Goal: Task Accomplishment & Management: Manage account settings

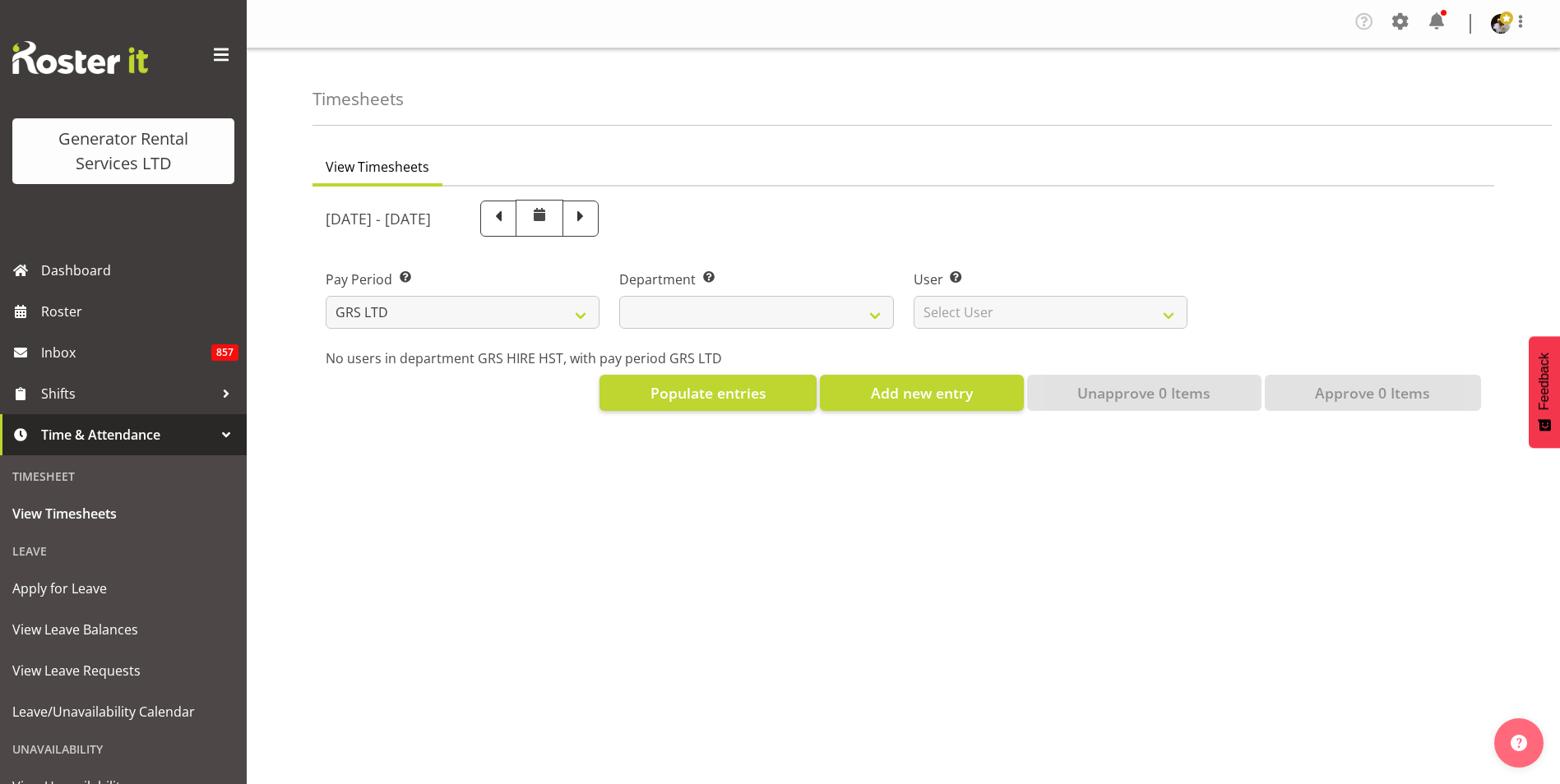
select select
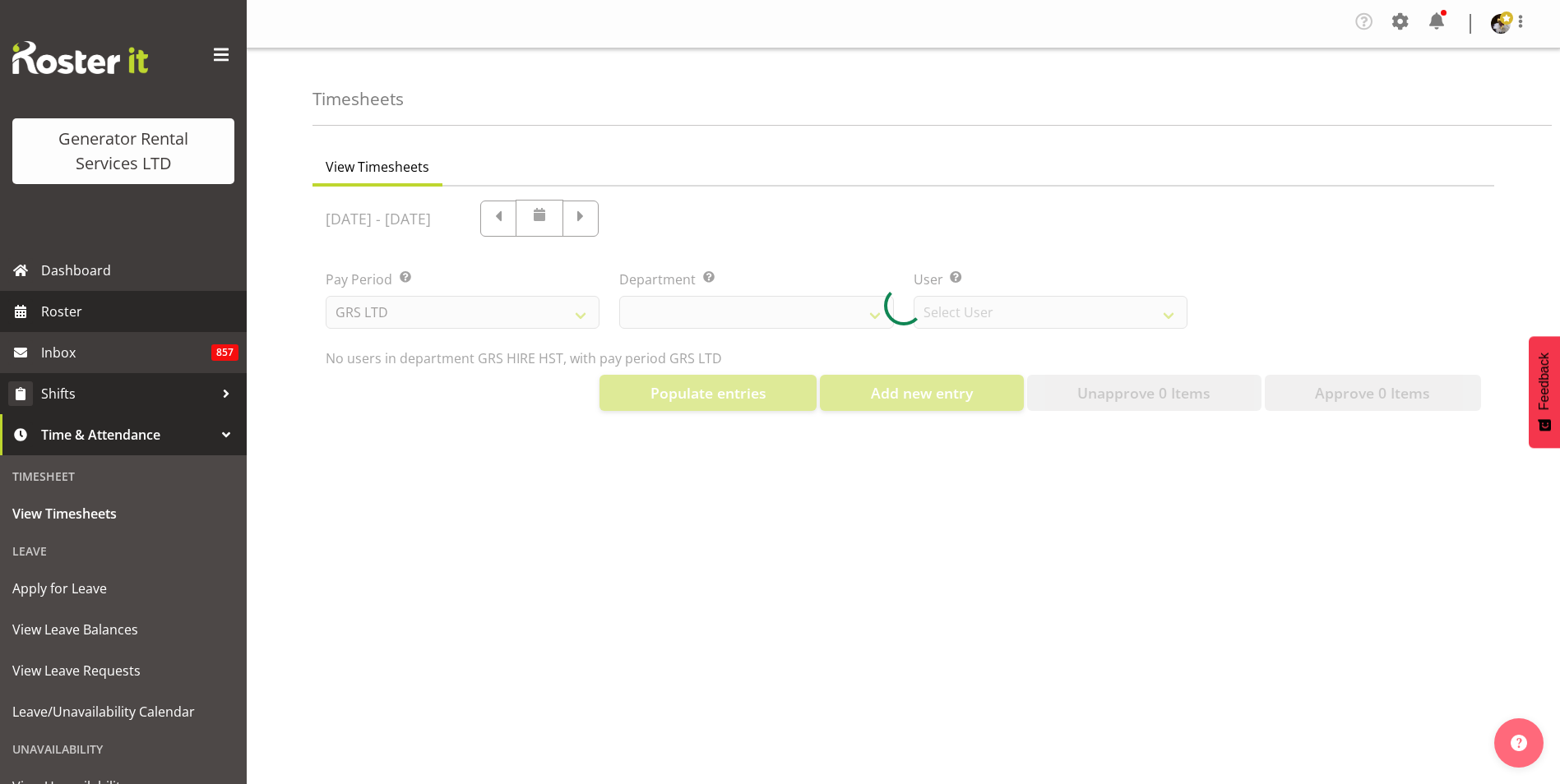
select select "149"
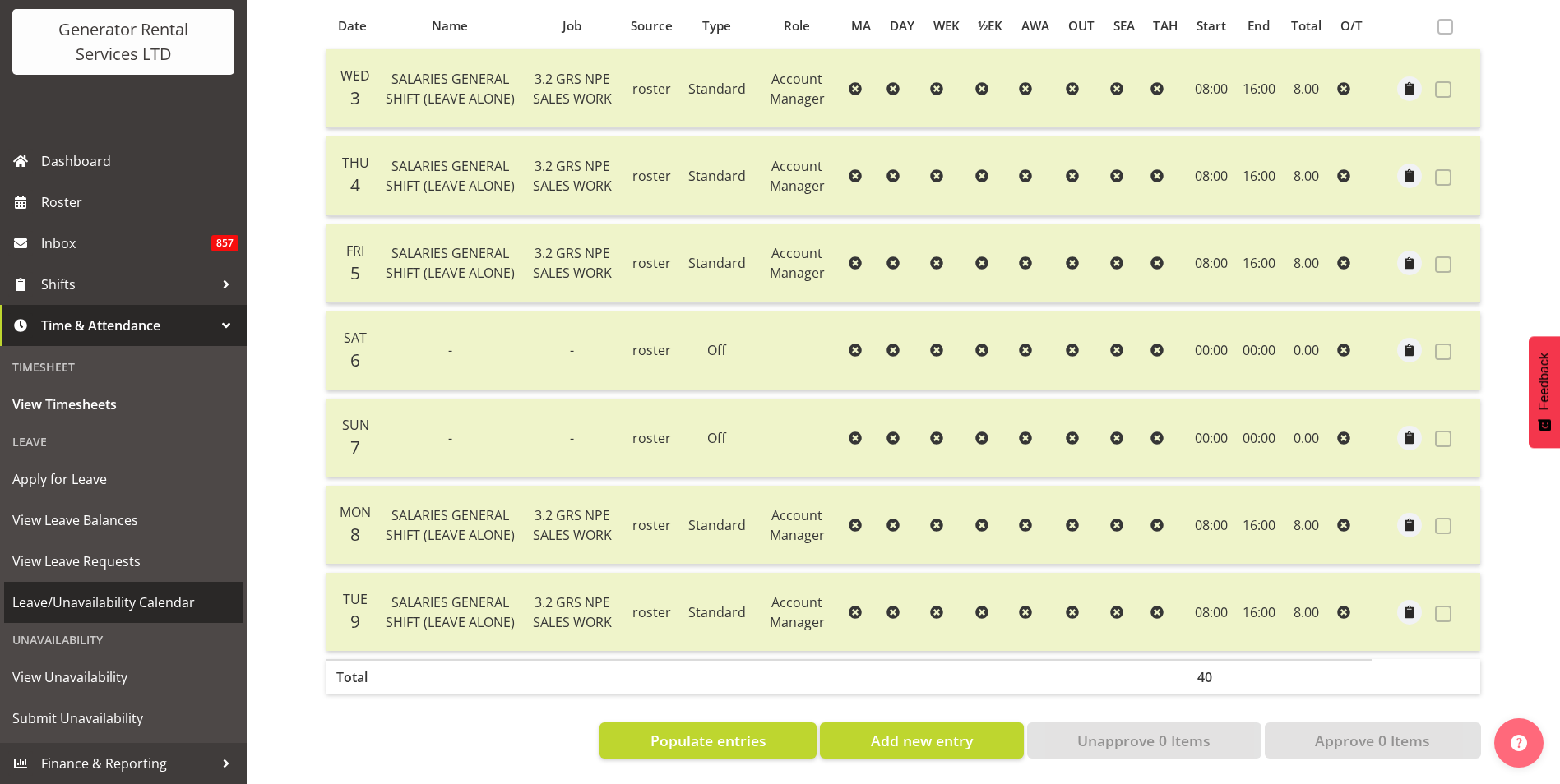
scroll to position [360, 0]
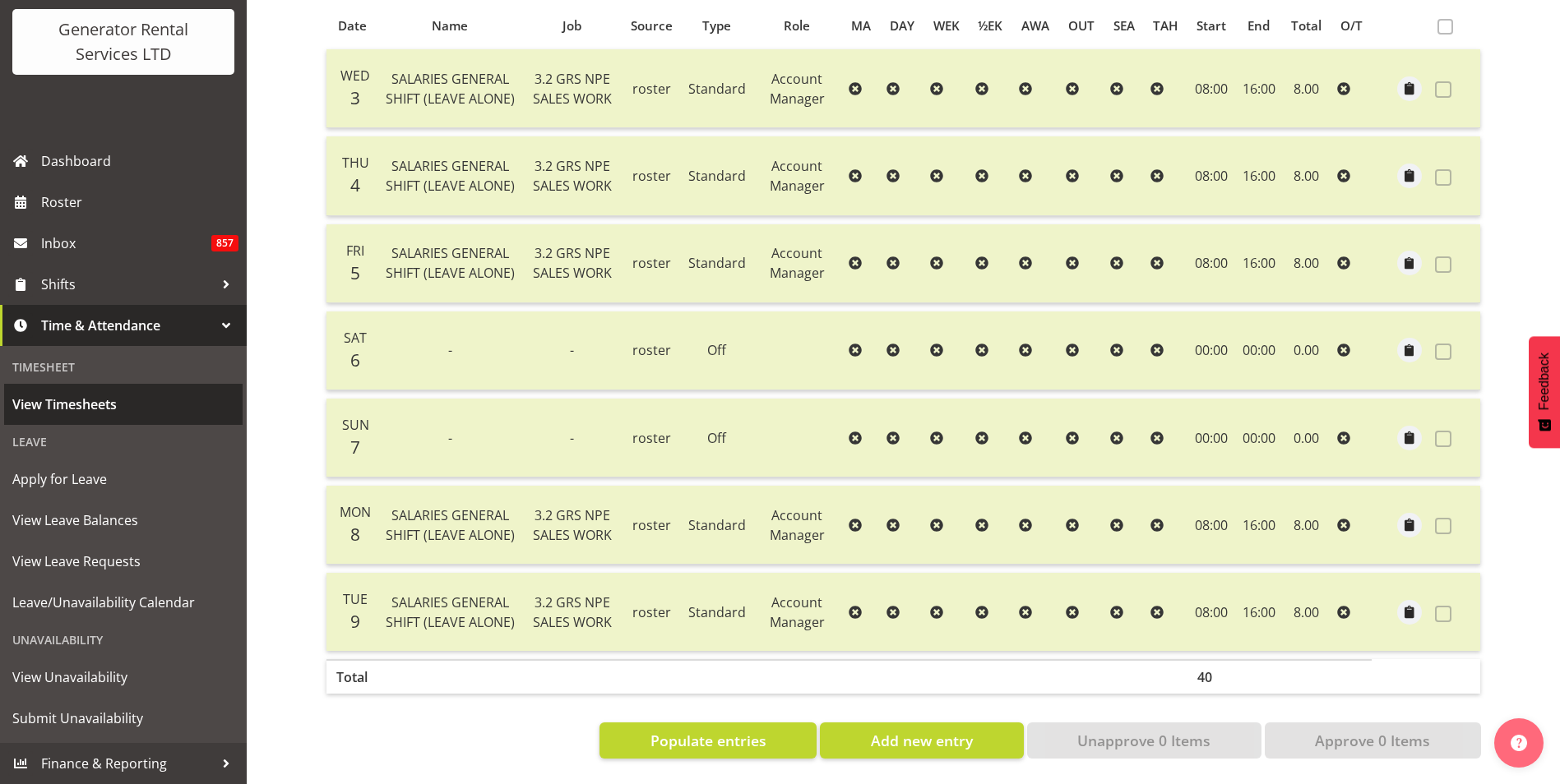
click at [81, 395] on span "View Timesheets" at bounding box center [123, 405] width 222 height 25
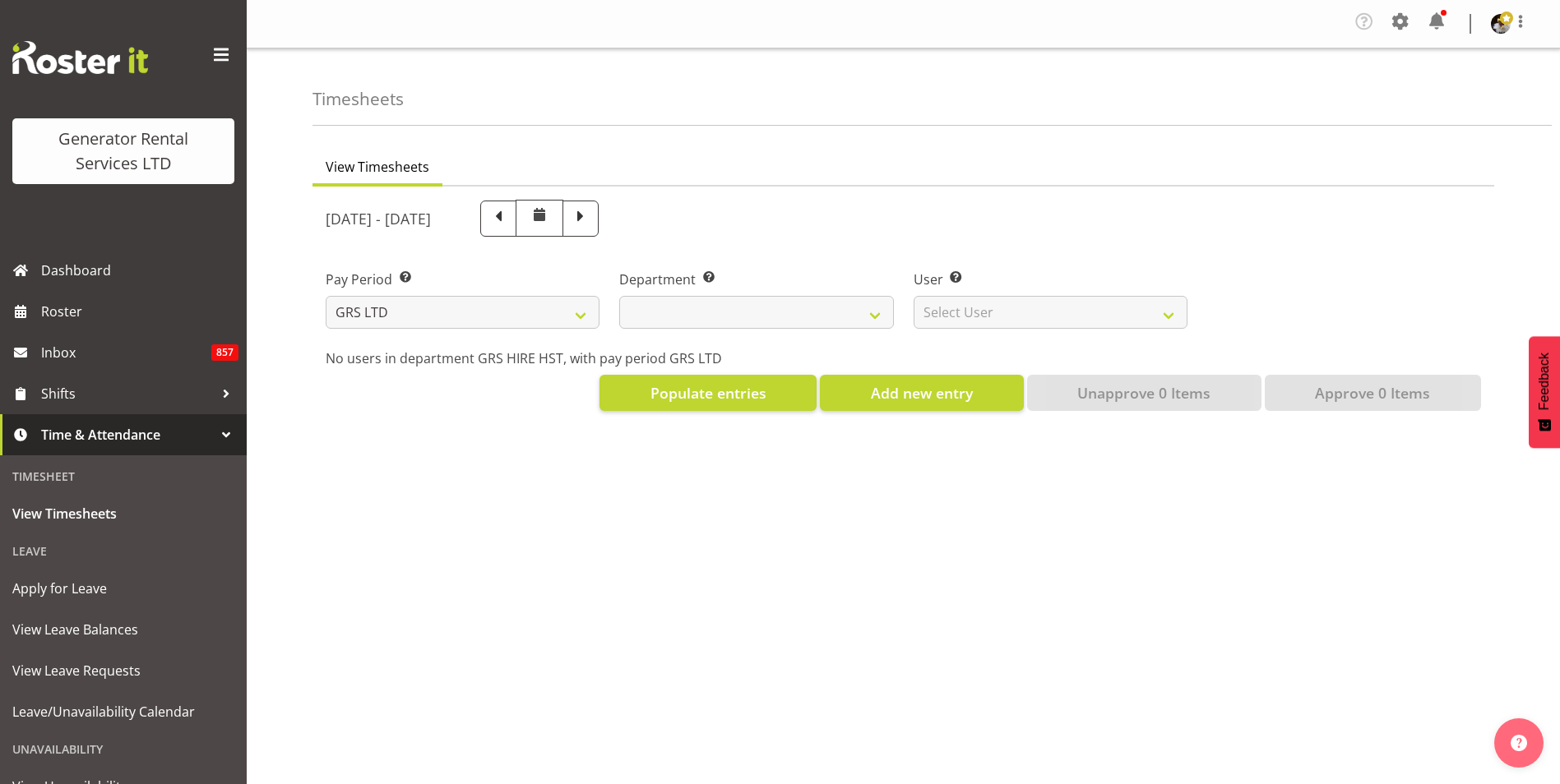
select select
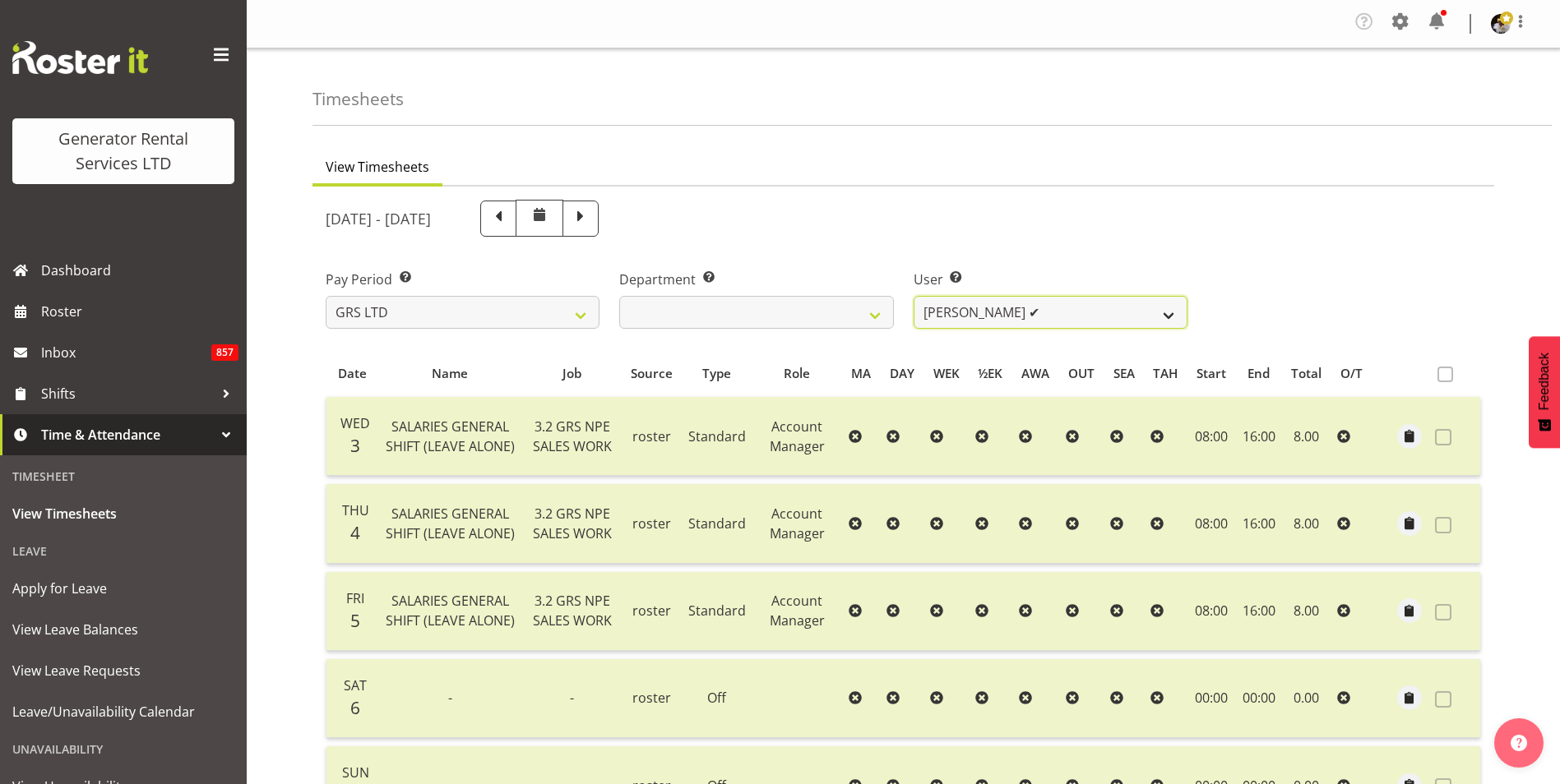
click at [983, 315] on select "Andrew Crenfeldt ✔ Cody Gillies ❌ Stephen Kennedy ❌" at bounding box center [1051, 312] width 274 height 32
select select "1338"
click at [914, 296] on select "Andrew Crenfeldt ✔ Cody Gillies ❌ Stephen Kennedy ❌" at bounding box center [1051, 312] width 274 height 32
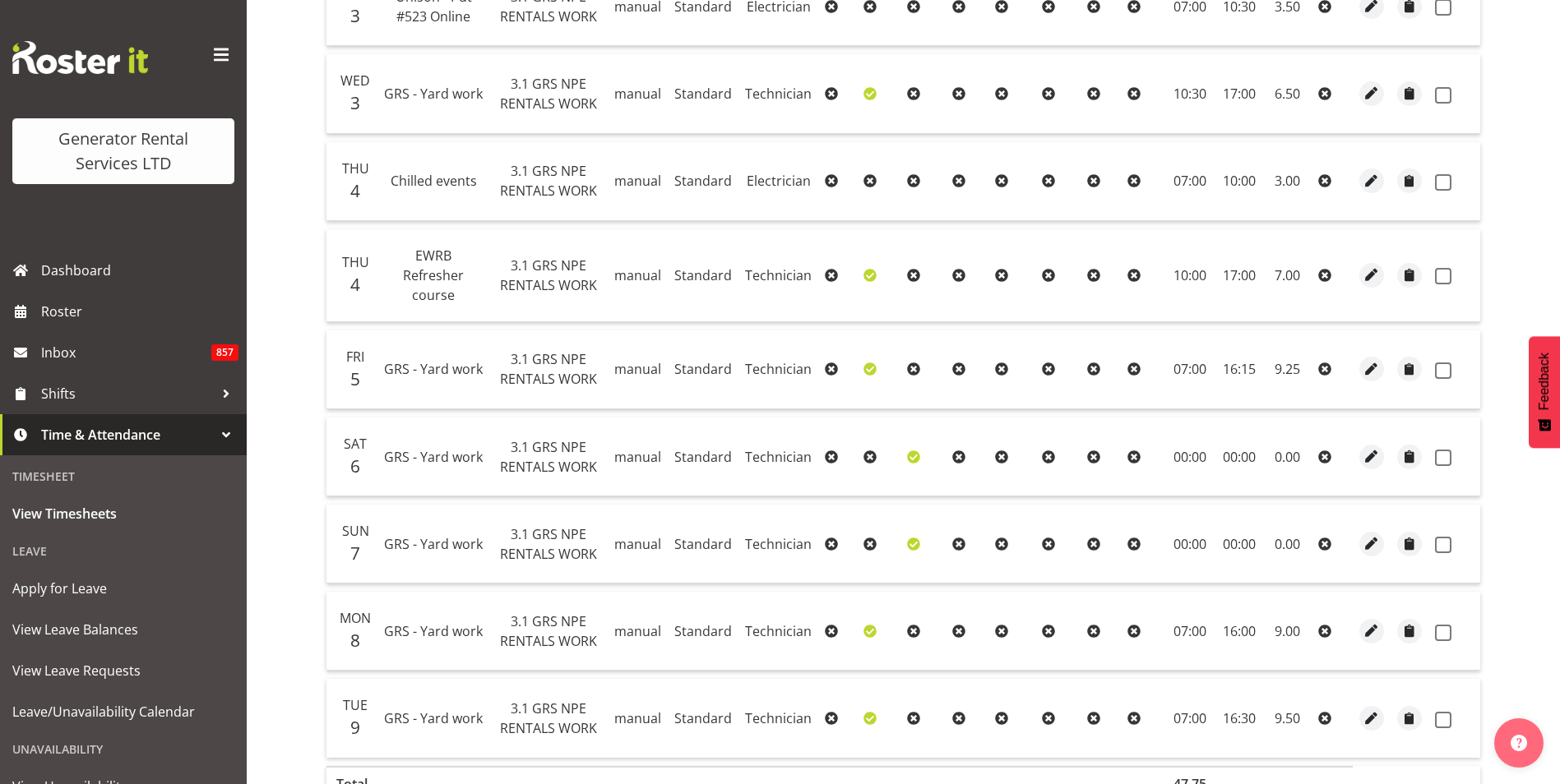
scroll to position [303, 0]
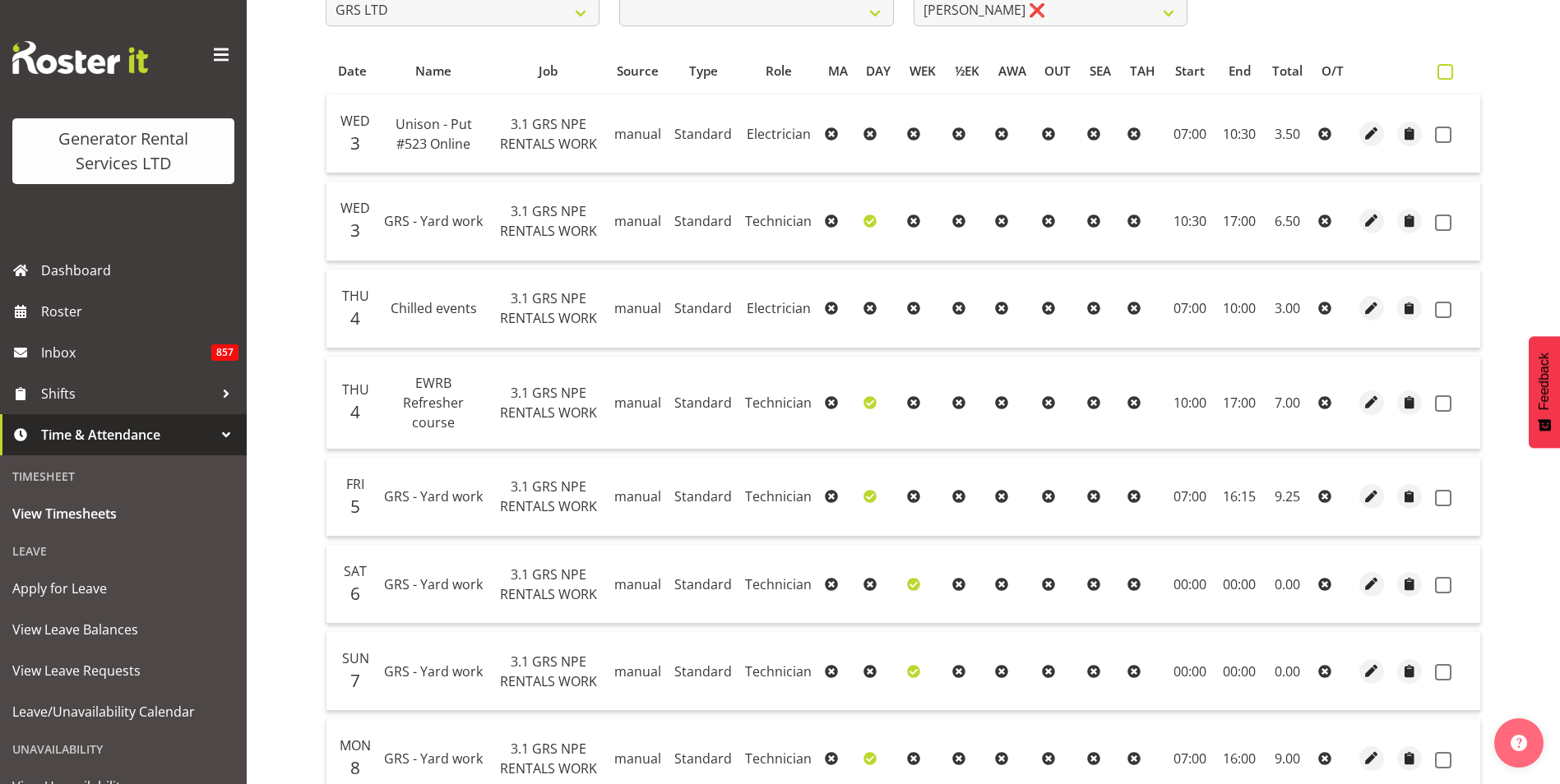
click at [1443, 74] on span at bounding box center [1445, 72] width 15 height 15
click at [1443, 74] on input "checkbox" at bounding box center [1442, 72] width 11 height 11
checkbox input "true"
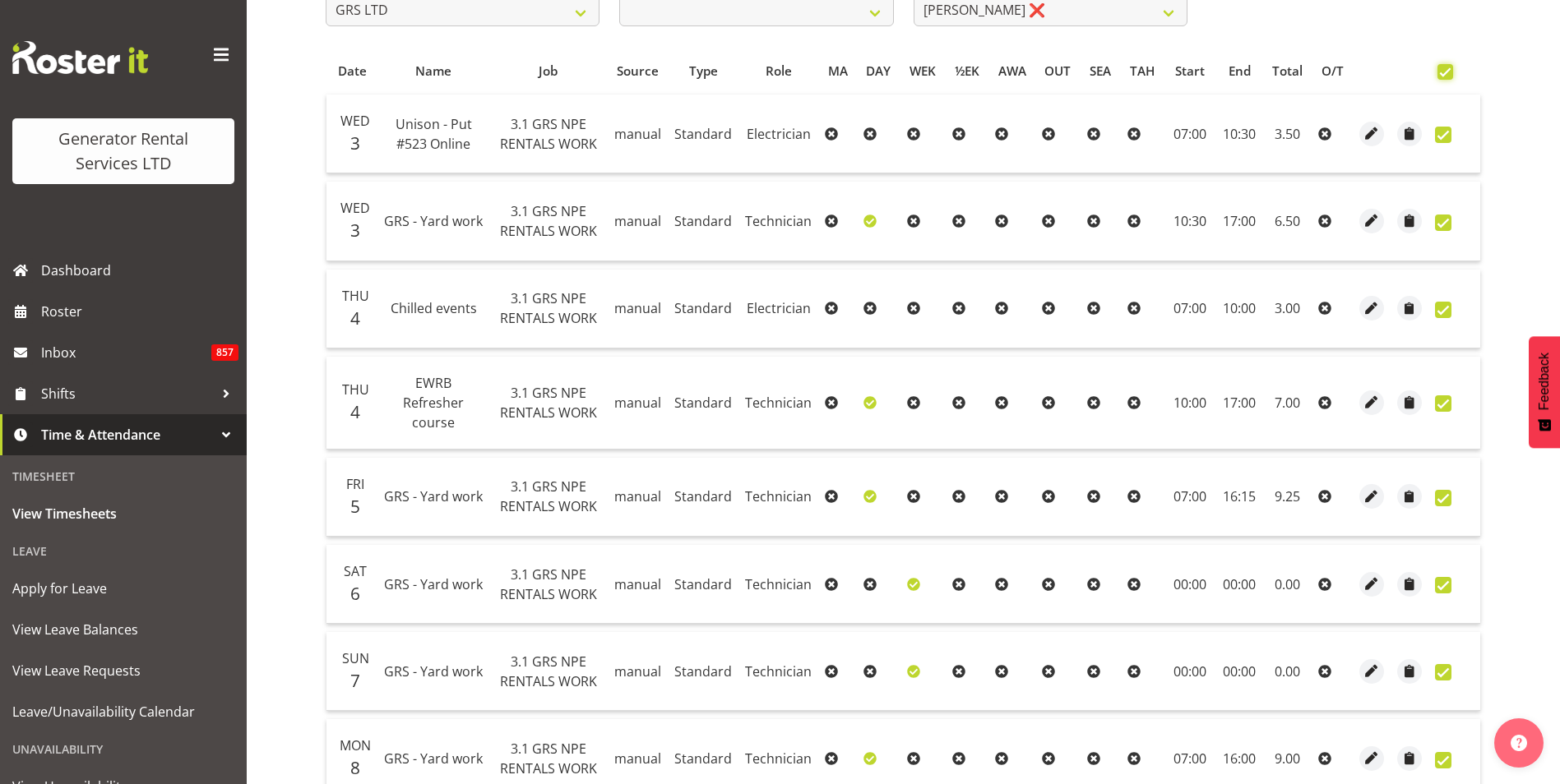
checkbox input "true"
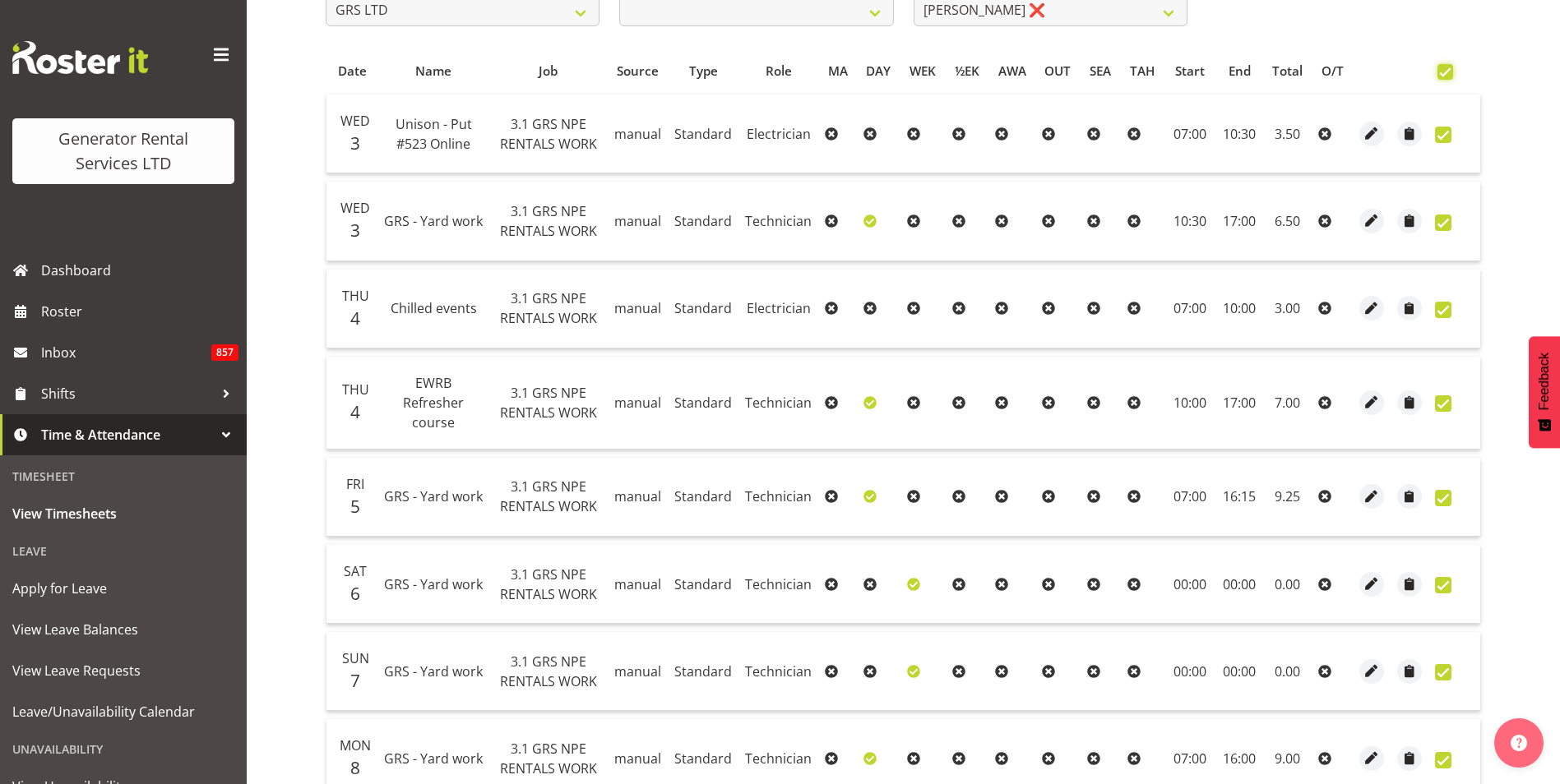
checkbox input "true"
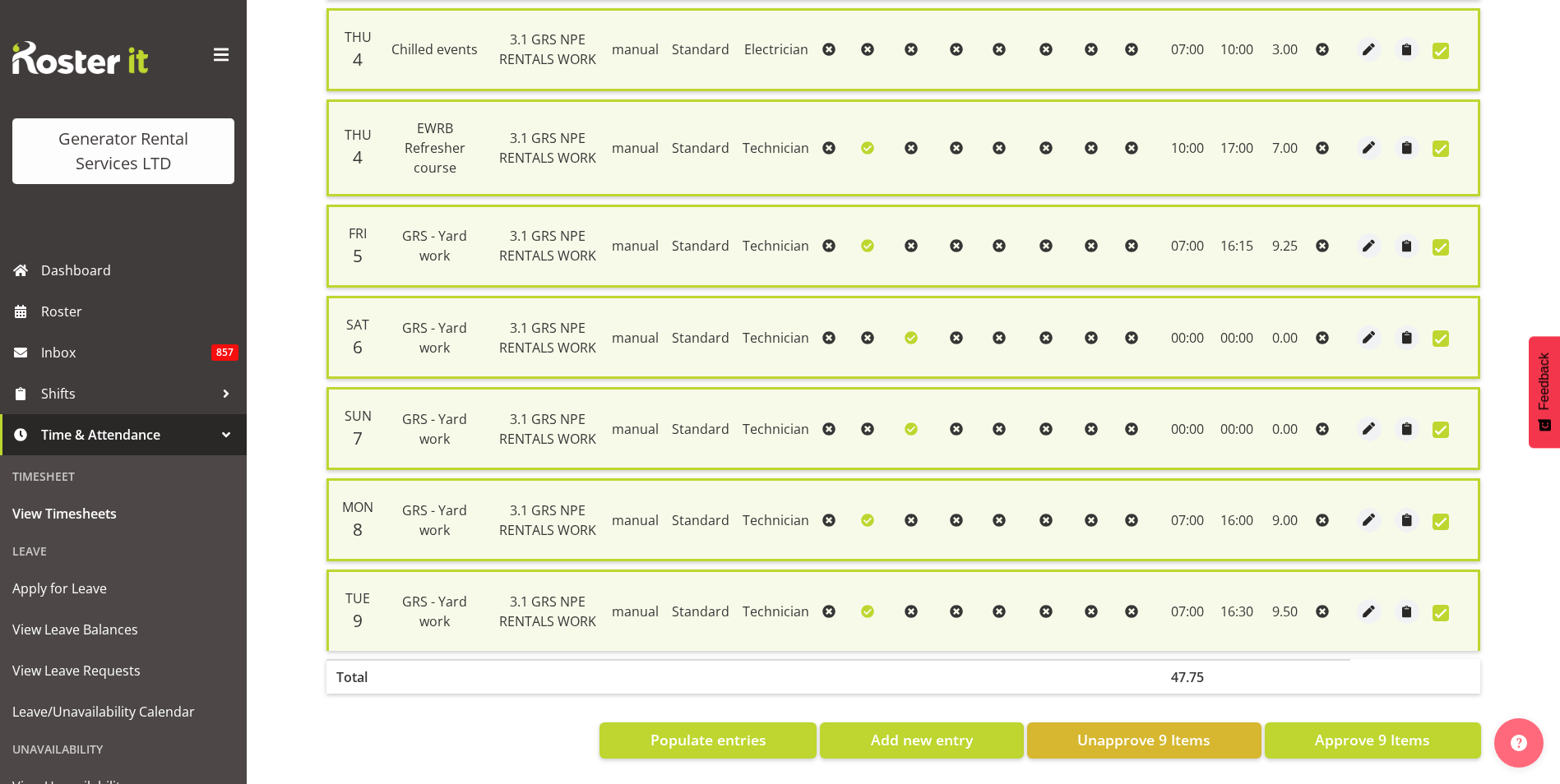
scroll to position [584, 0]
click at [1405, 742] on button "Approve 9 Items" at bounding box center [1373, 741] width 216 height 36
checkbox input "false"
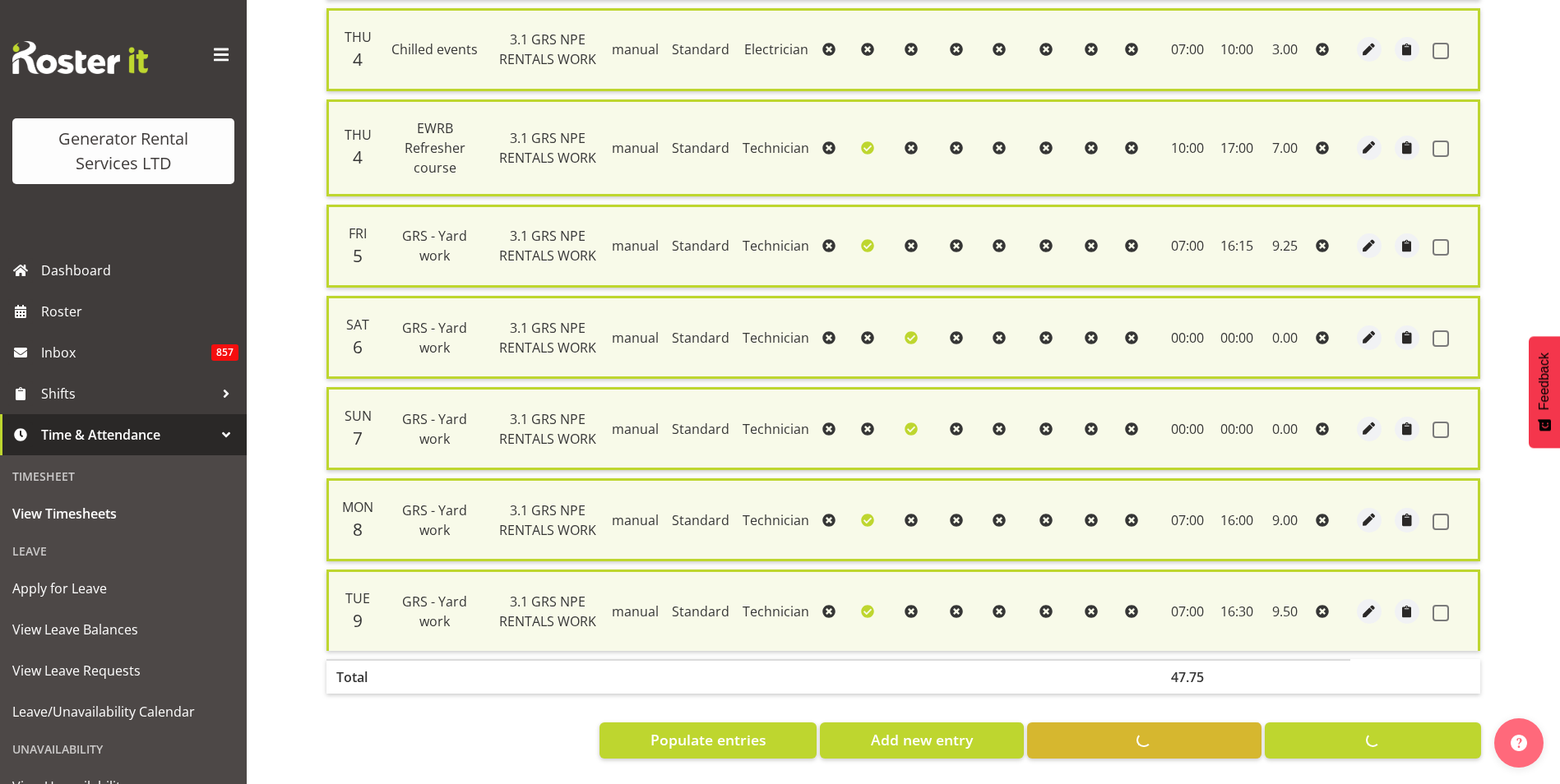
checkbox input "false"
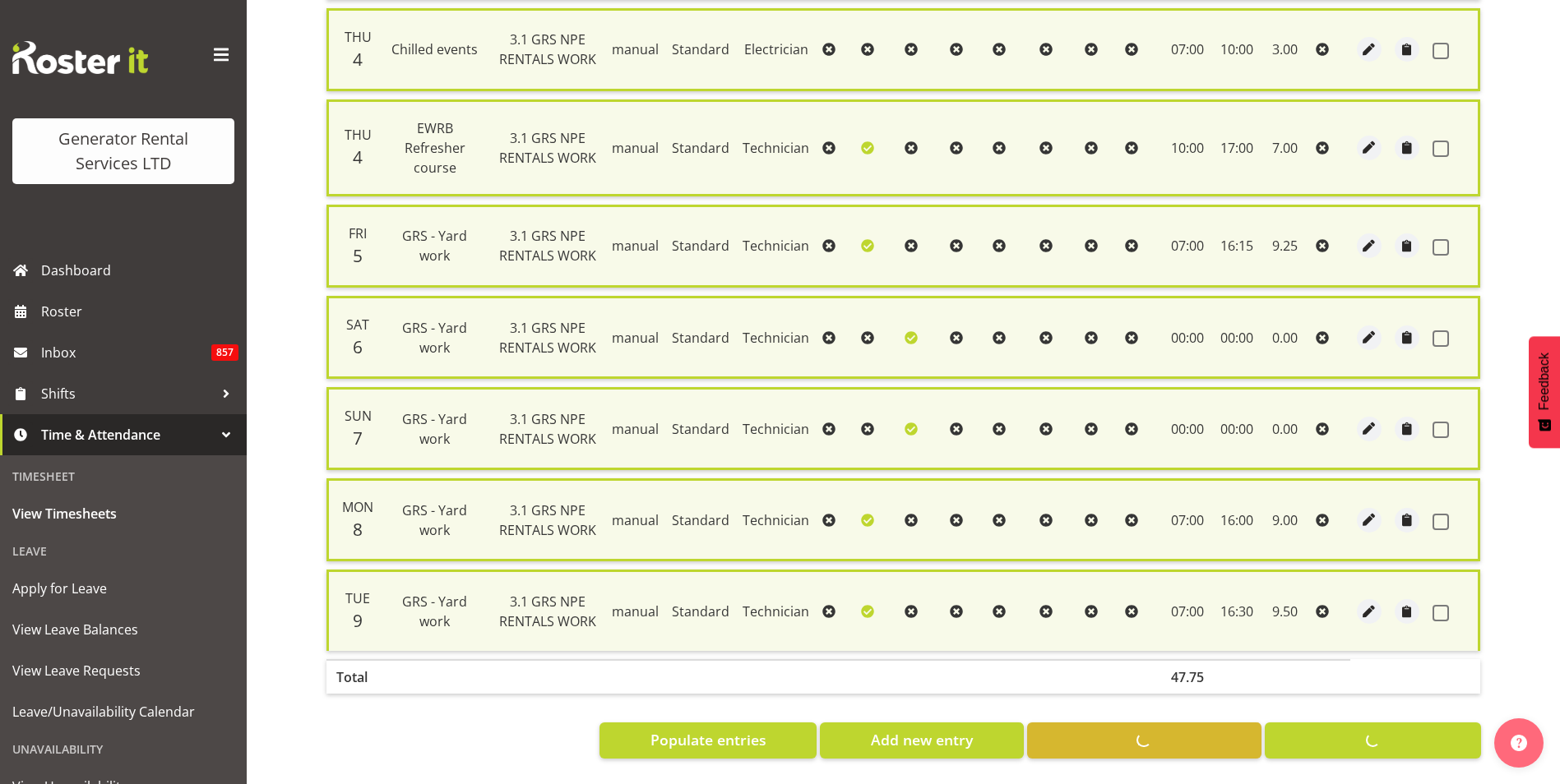
checkbox input "false"
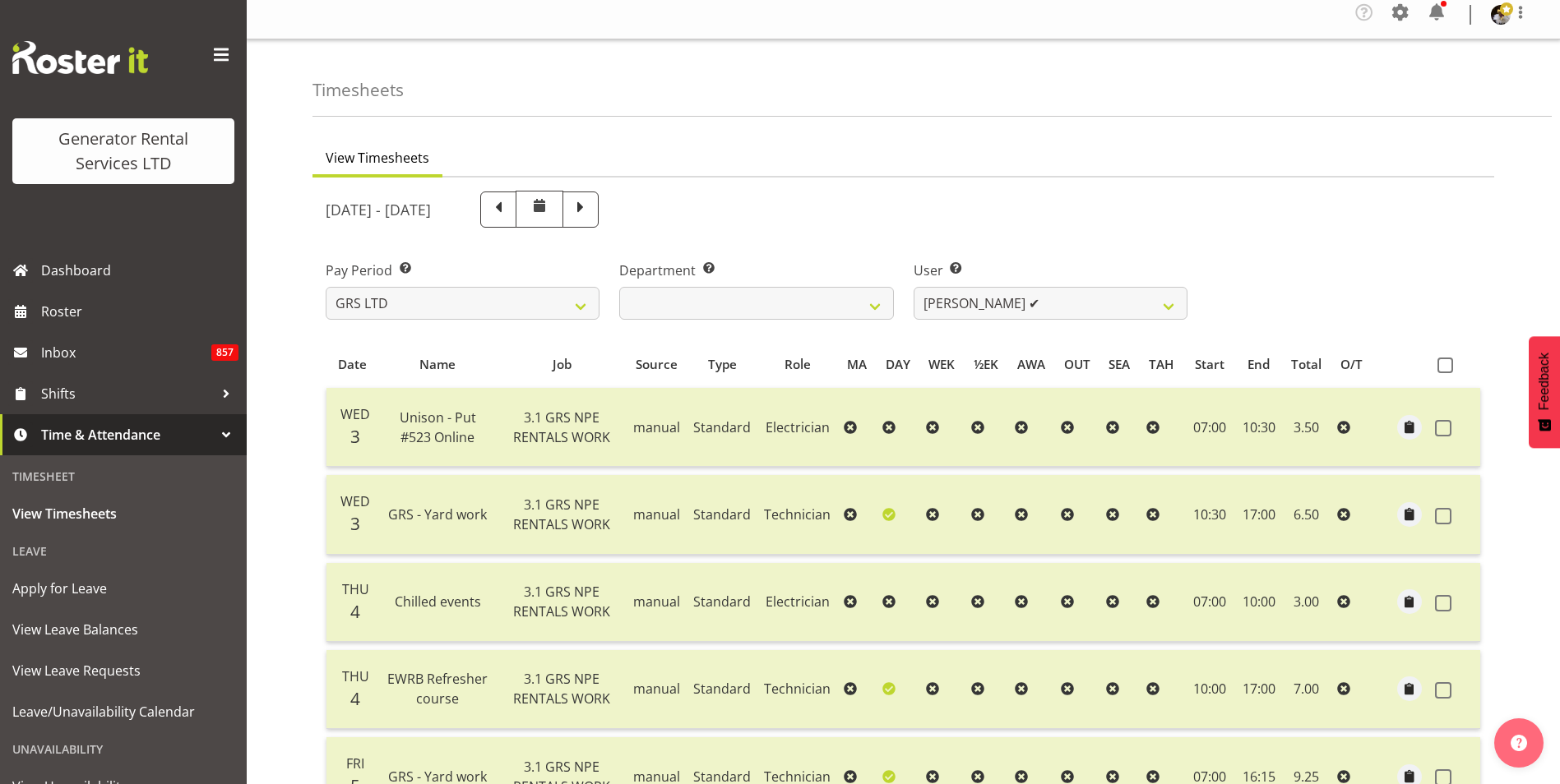
scroll to position [0, 0]
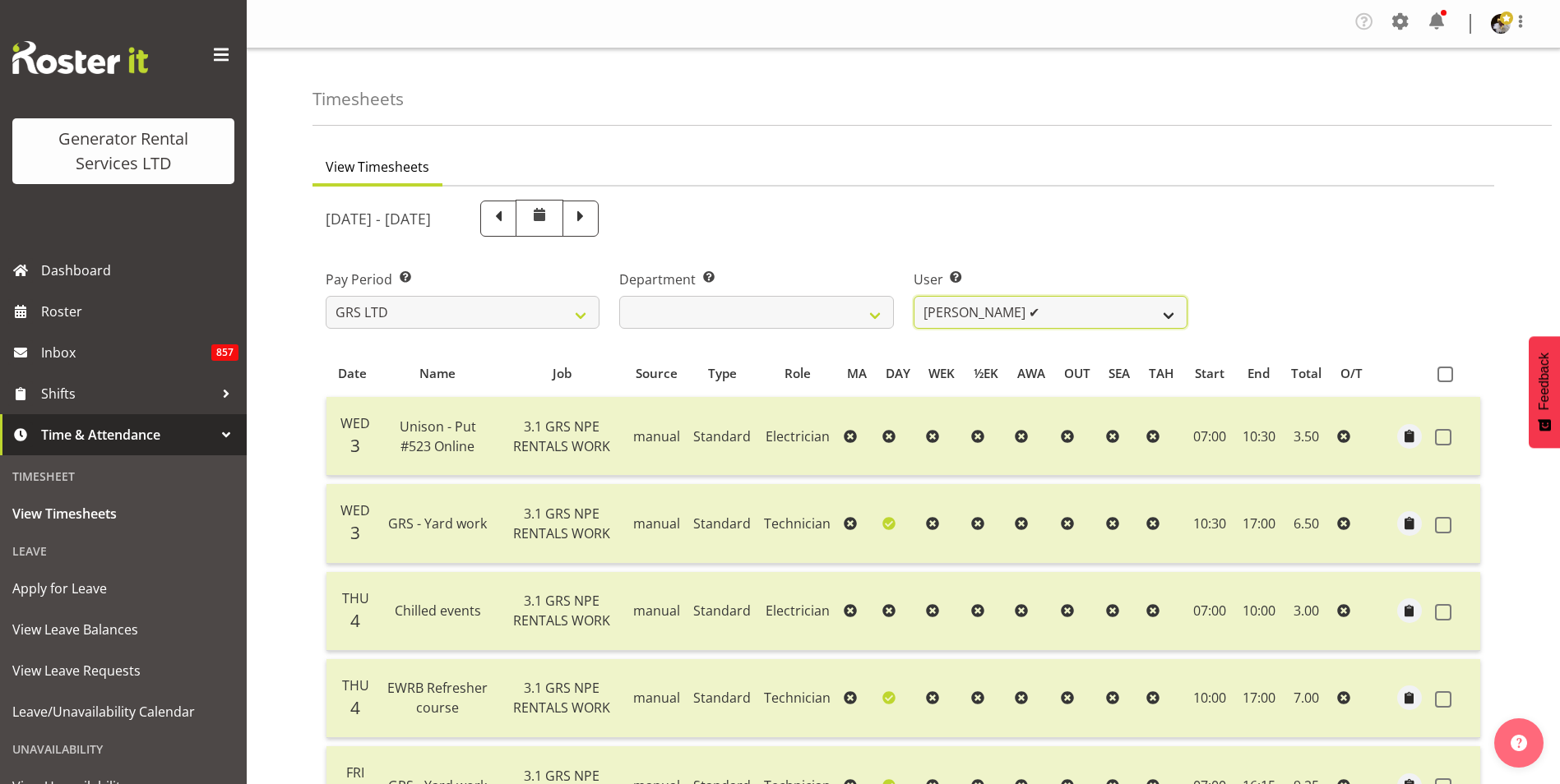
click at [1133, 312] on select "Andrew Crenfeldt ✔ Cody Gillies ✔ Stephen Kennedy ❌" at bounding box center [1051, 312] width 274 height 32
select select "2327"
click at [914, 296] on select "Andrew Crenfeldt ✔ Cody Gillies ✔ Stephen Kennedy ❌" at bounding box center [1051, 312] width 274 height 32
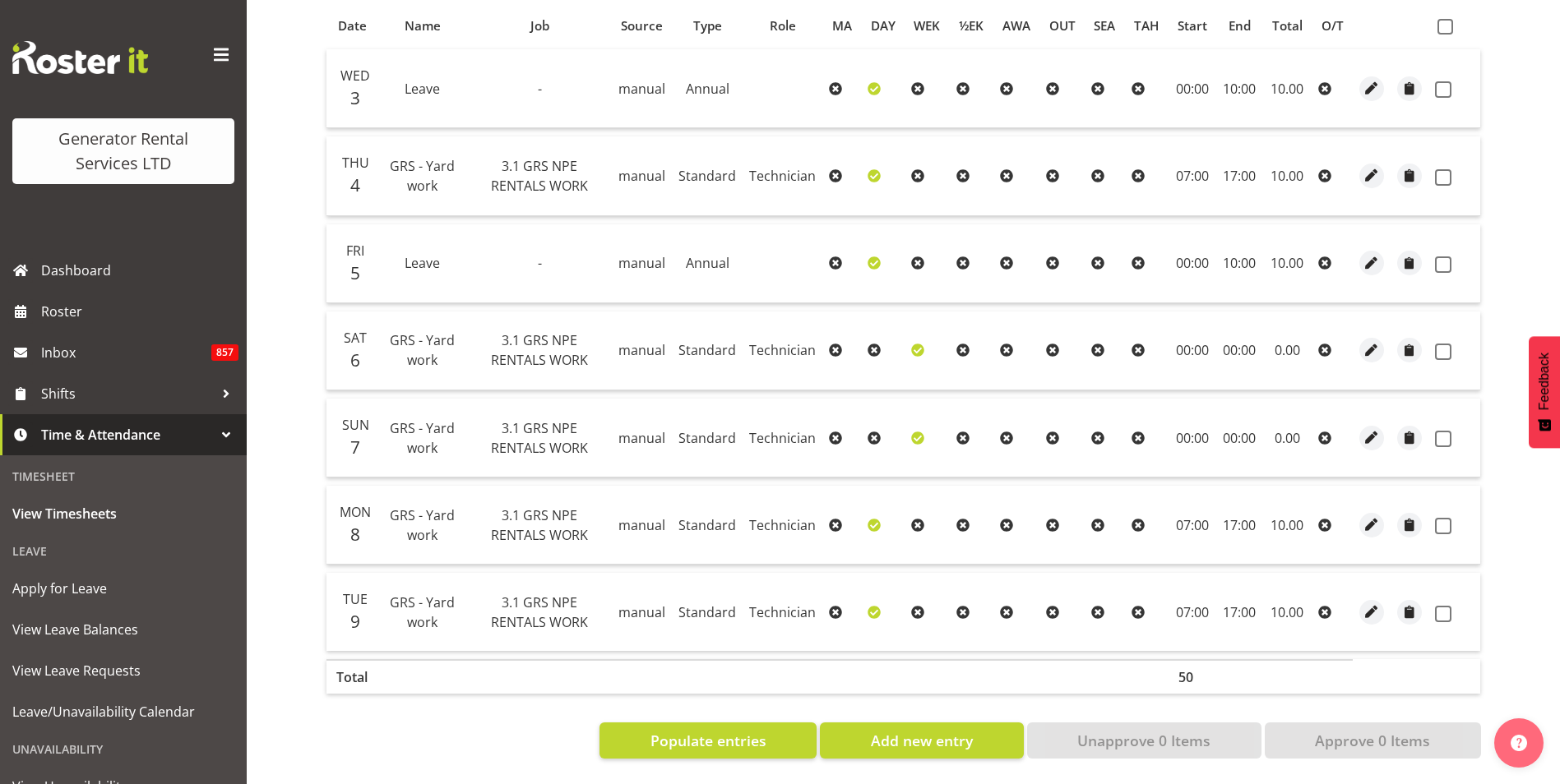
scroll to position [114, 0]
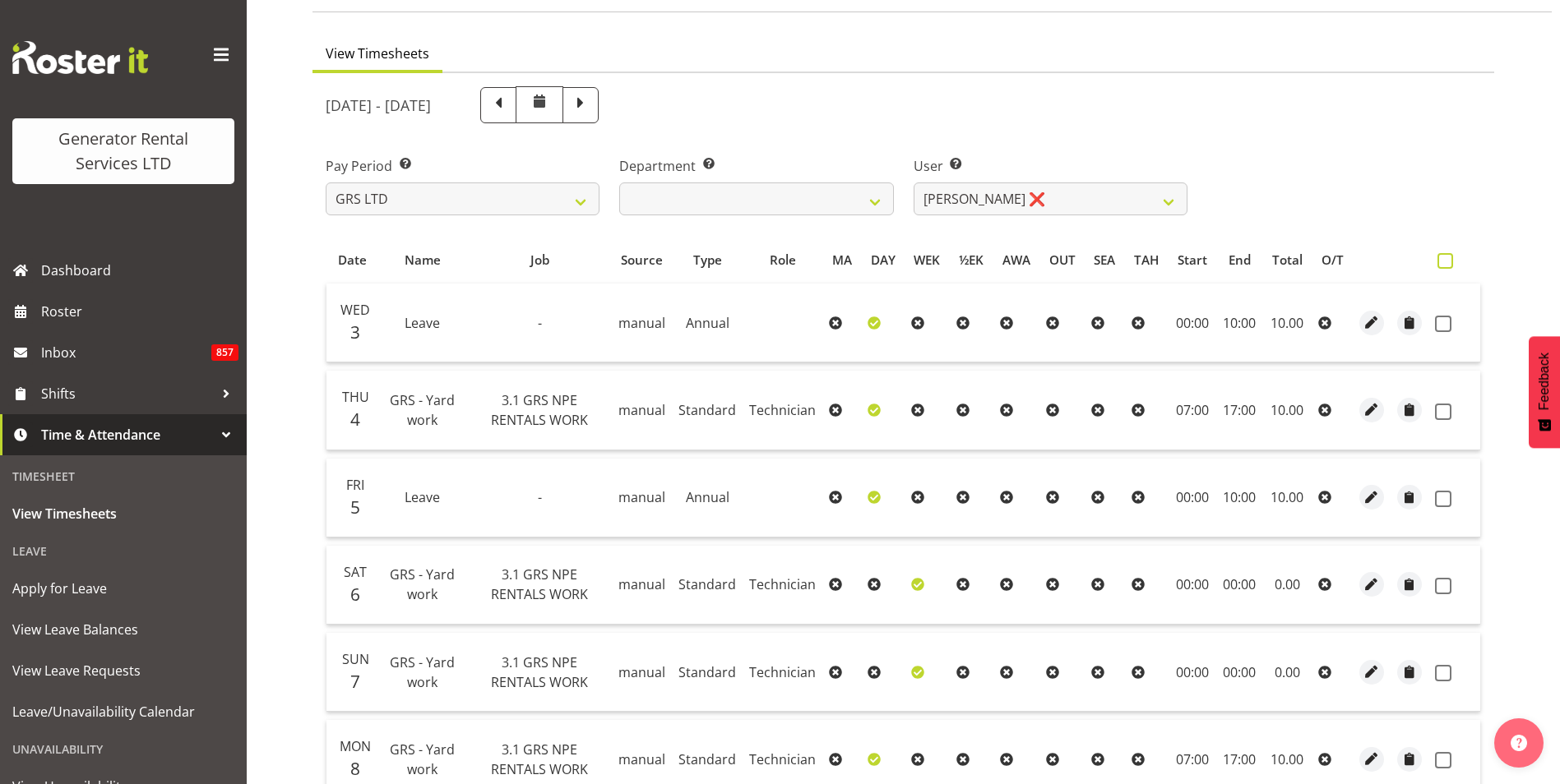
click at [1439, 260] on span at bounding box center [1445, 261] width 15 height 15
click at [1439, 260] on input "checkbox" at bounding box center [1442, 261] width 11 height 11
checkbox input "true"
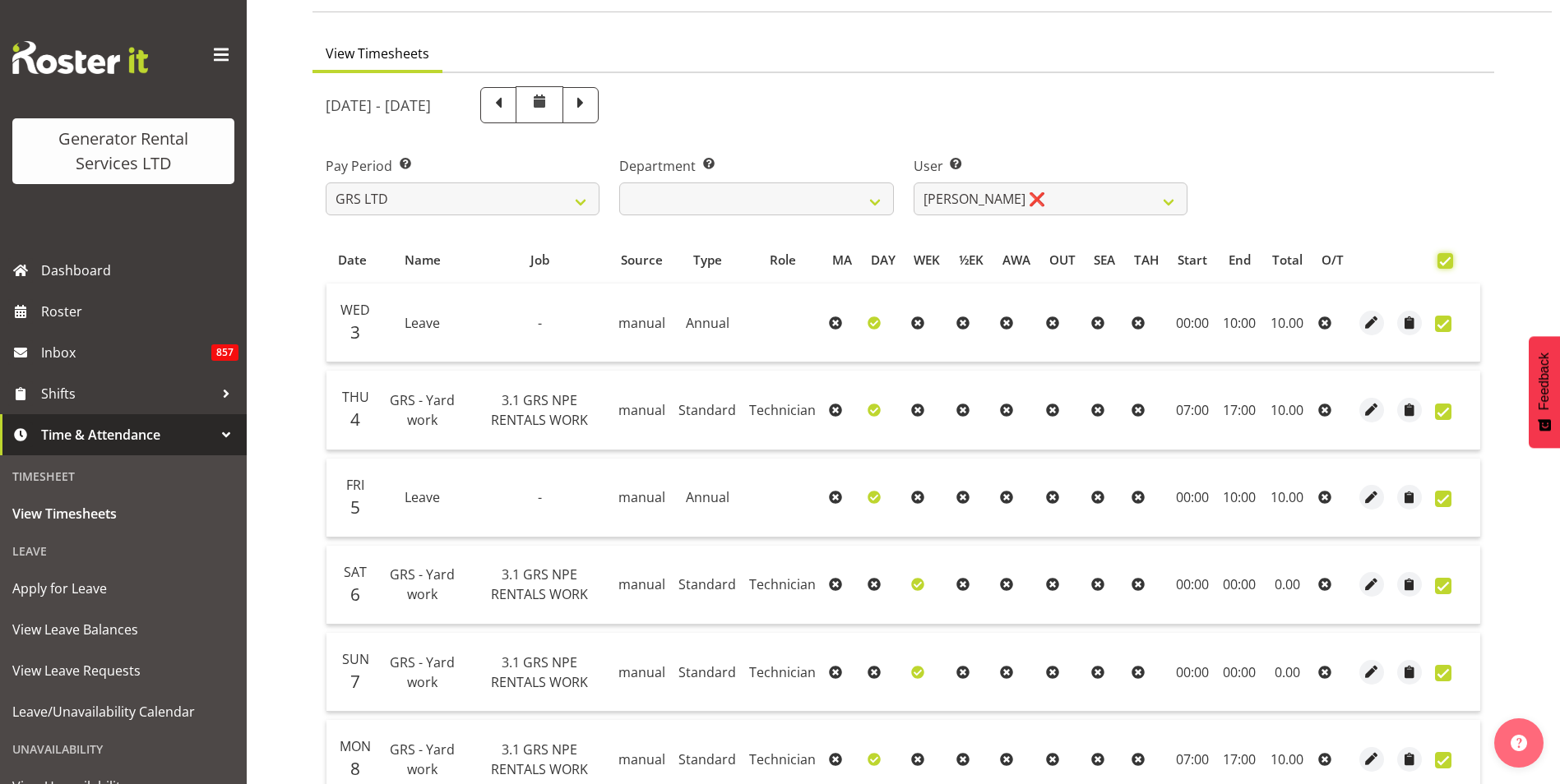
checkbox input "true"
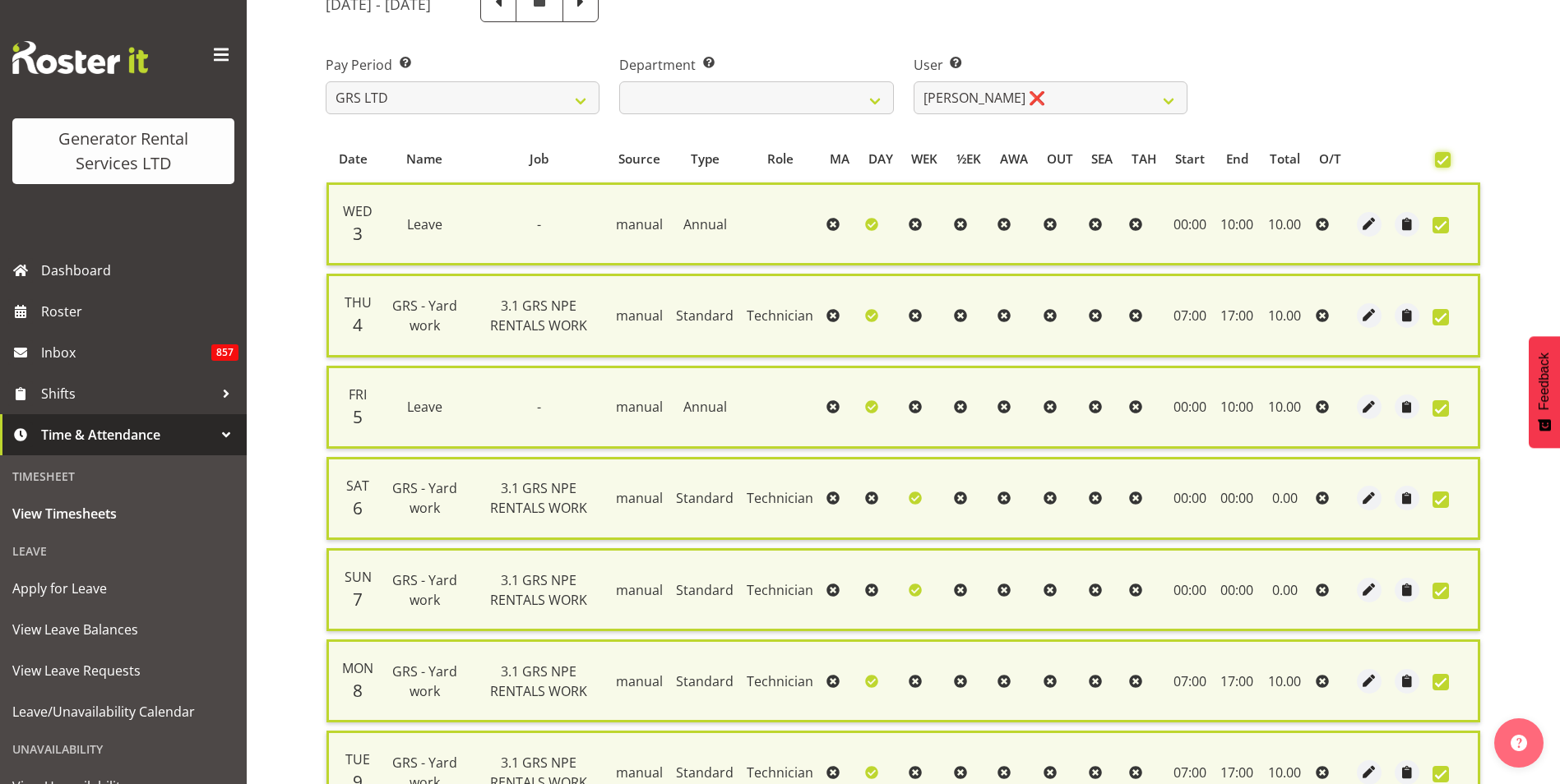
scroll to position [388, 0]
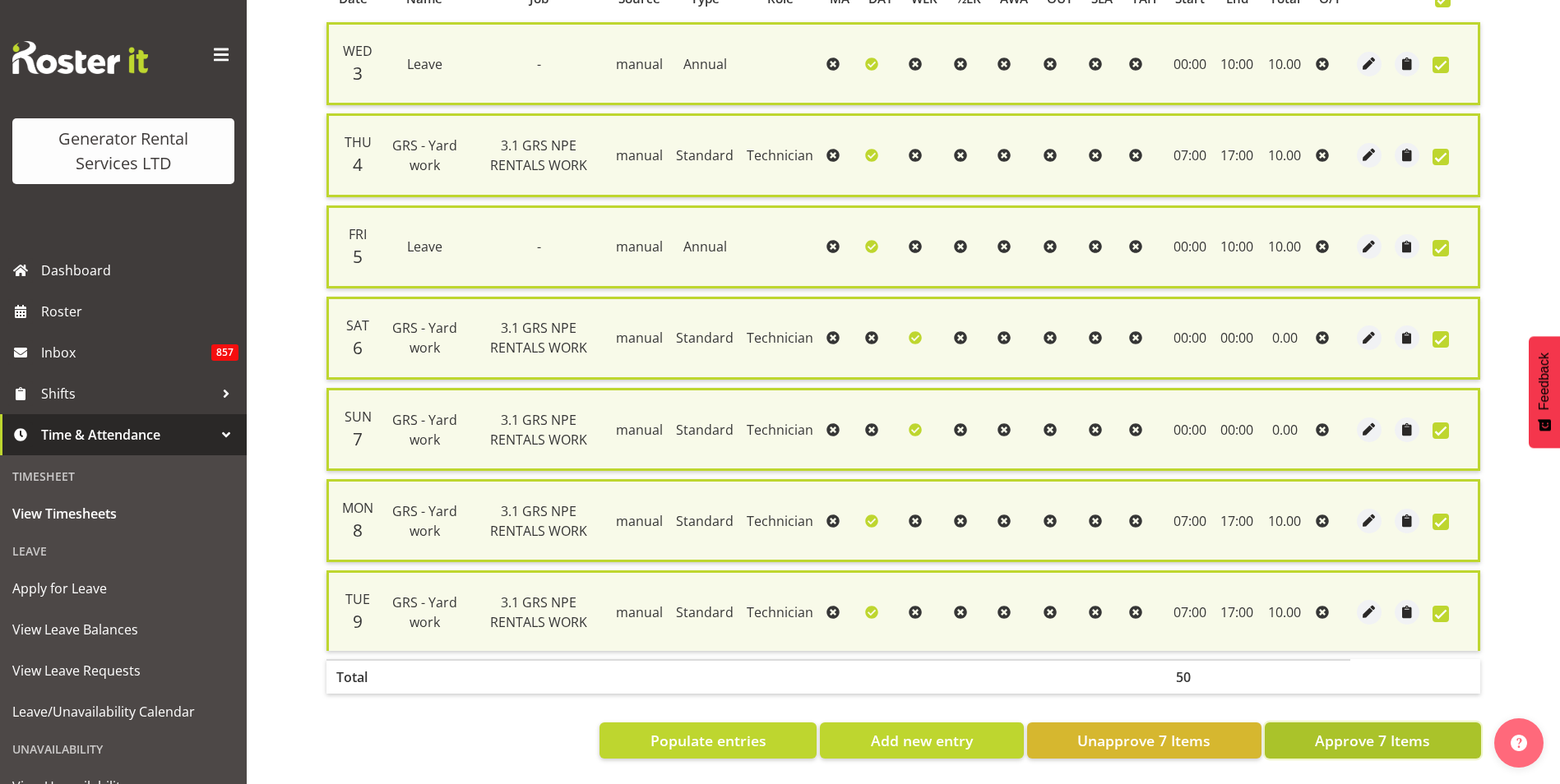
click at [1353, 731] on span "Approve 7 Items" at bounding box center [1373, 741] width 116 height 21
checkbox input "false"
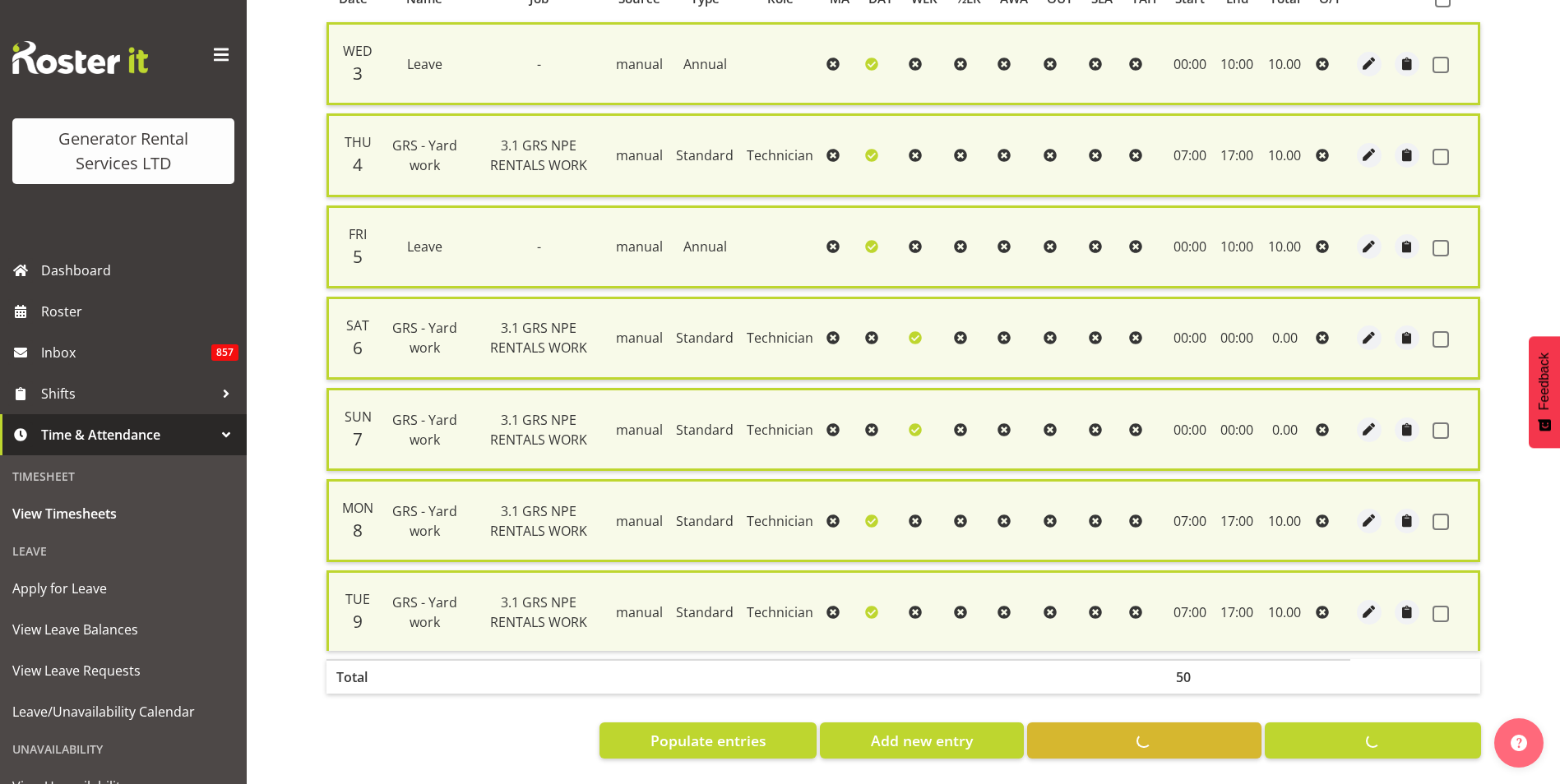
checkbox input "false"
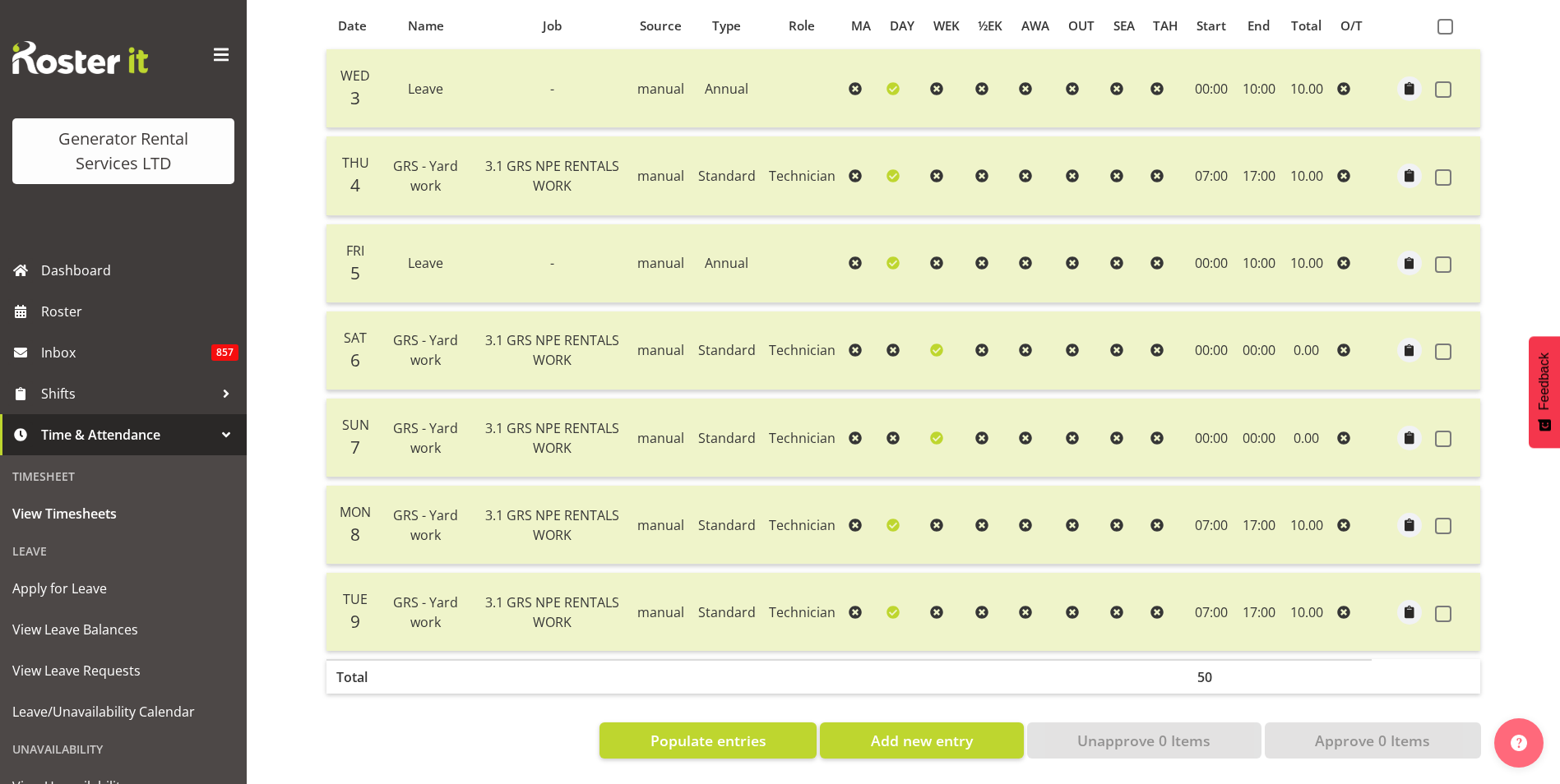
scroll to position [0, 0]
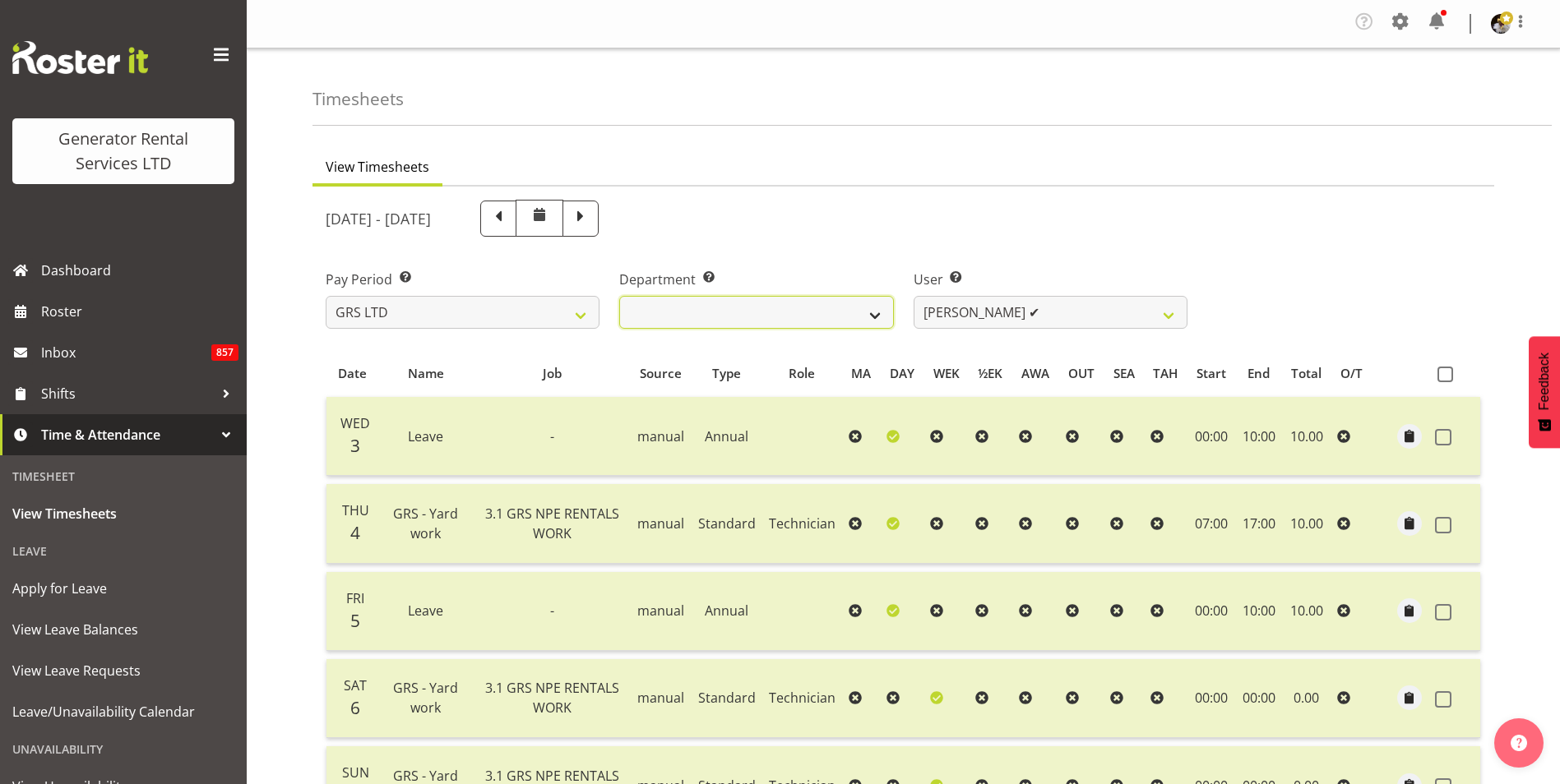
click at [859, 306] on select "GRS HIRE HST GRS SALES HST" at bounding box center [756, 312] width 274 height 32
select select "162"
click at [619, 296] on select "GRS HIRE HST GRS SALES HST" at bounding box center [756, 312] width 274 height 32
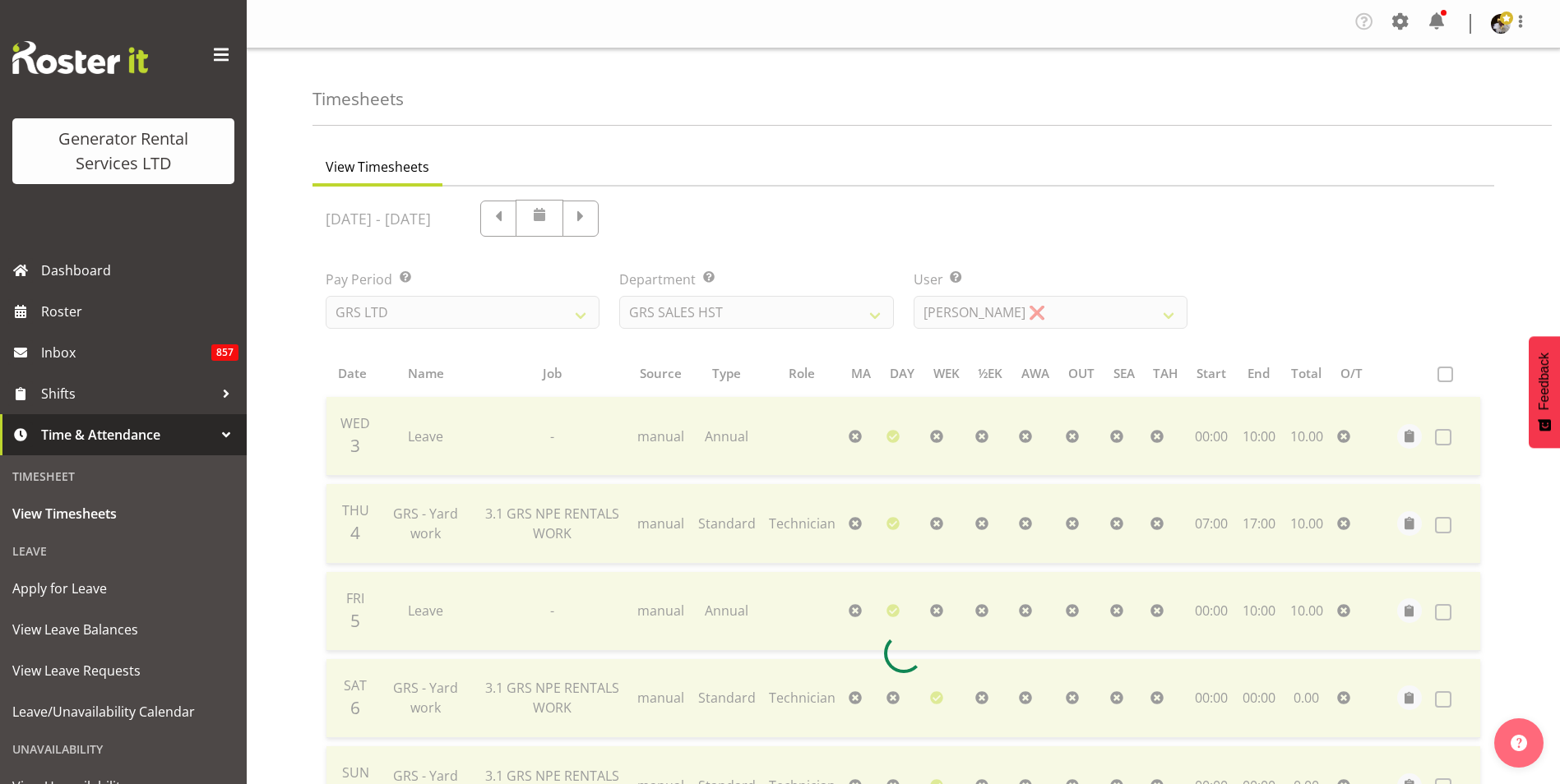
click at [1082, 311] on div at bounding box center [903, 652] width 1182 height 933
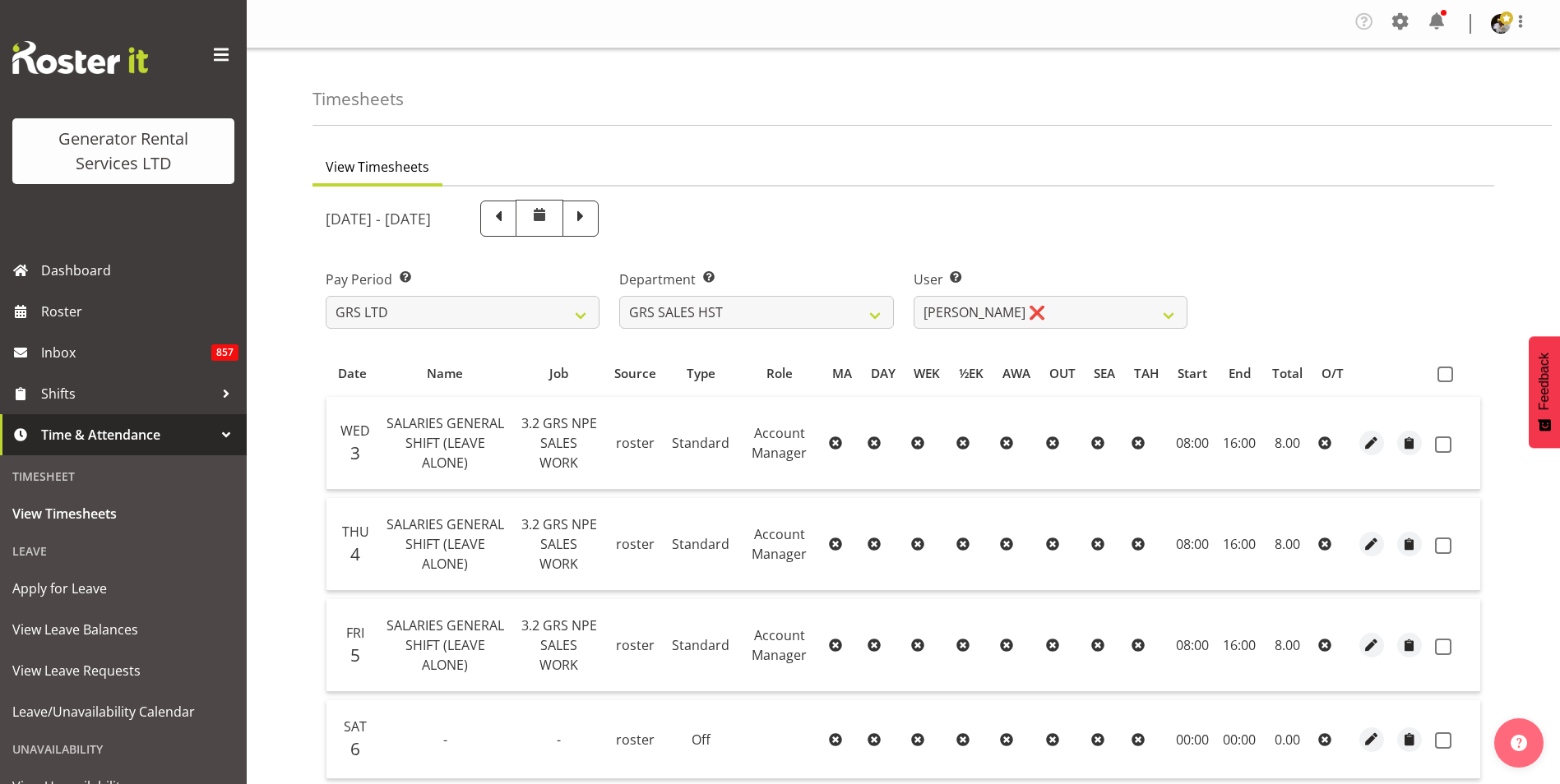
click at [1458, 398] on td at bounding box center [1455, 443] width 52 height 93
click at [1450, 378] on span at bounding box center [1445, 374] width 15 height 15
click at [1448, 378] on input "checkbox" at bounding box center [1442, 374] width 11 height 11
checkbox input "true"
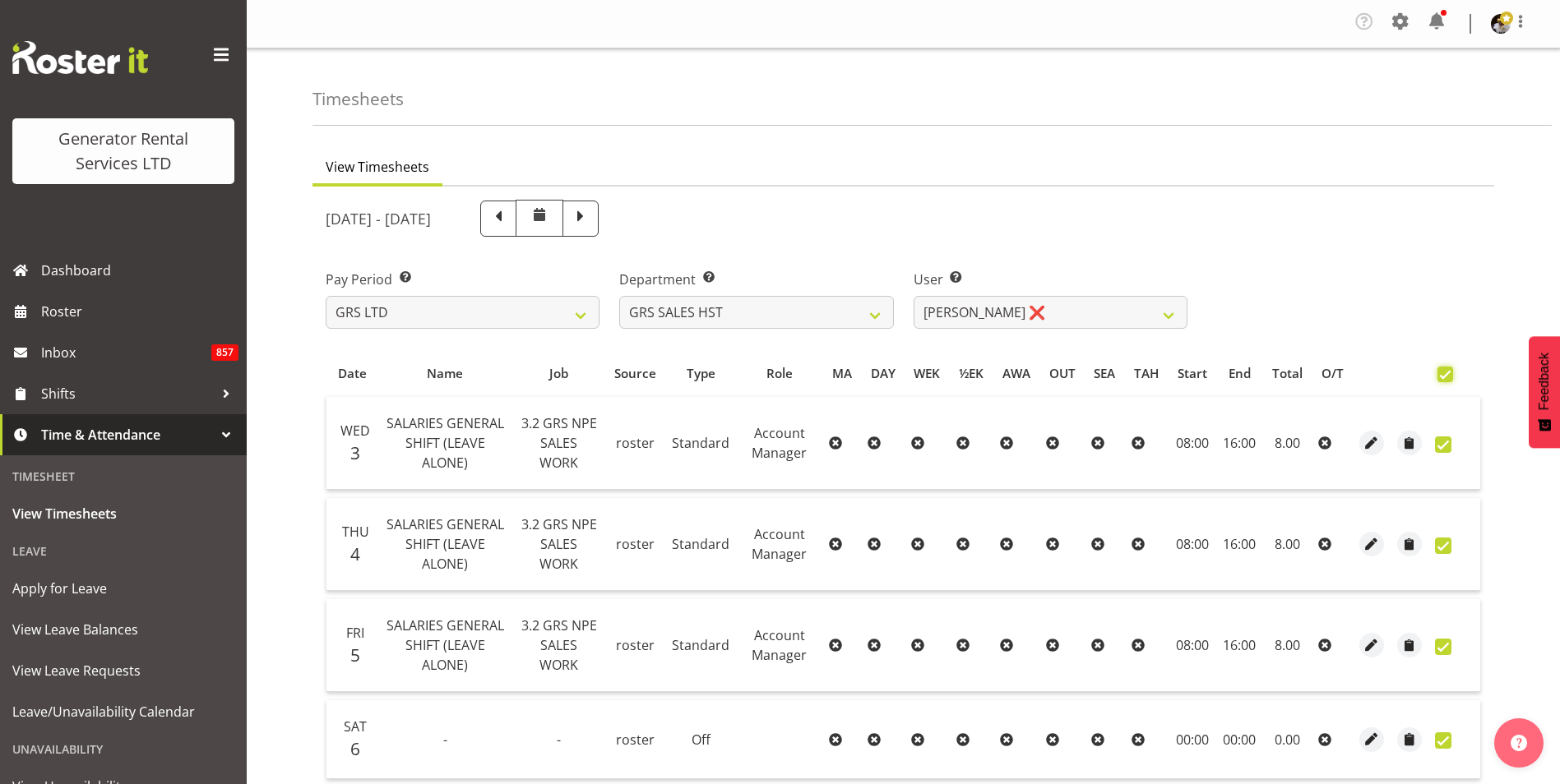
checkbox input "true"
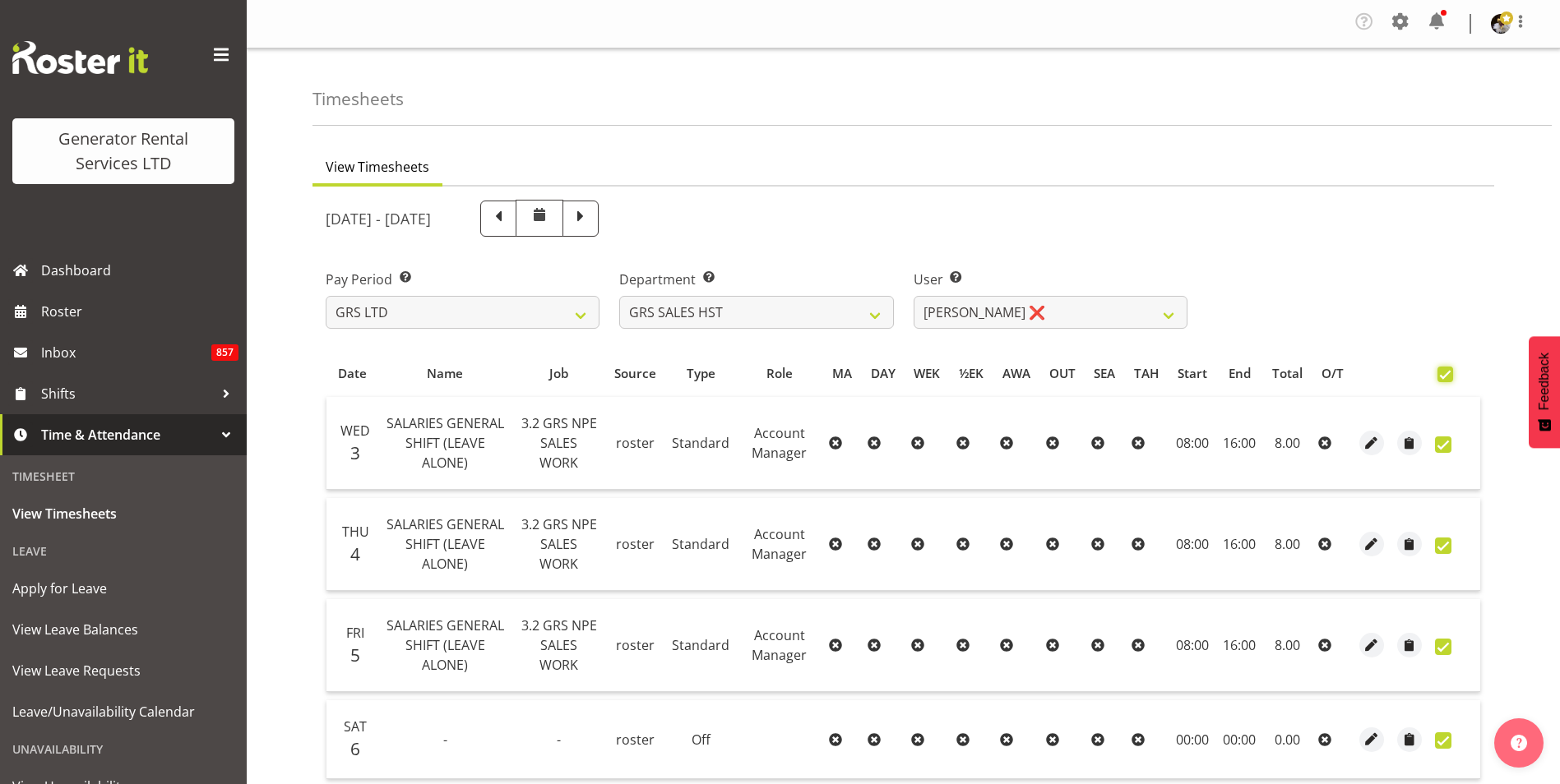
checkbox input "true"
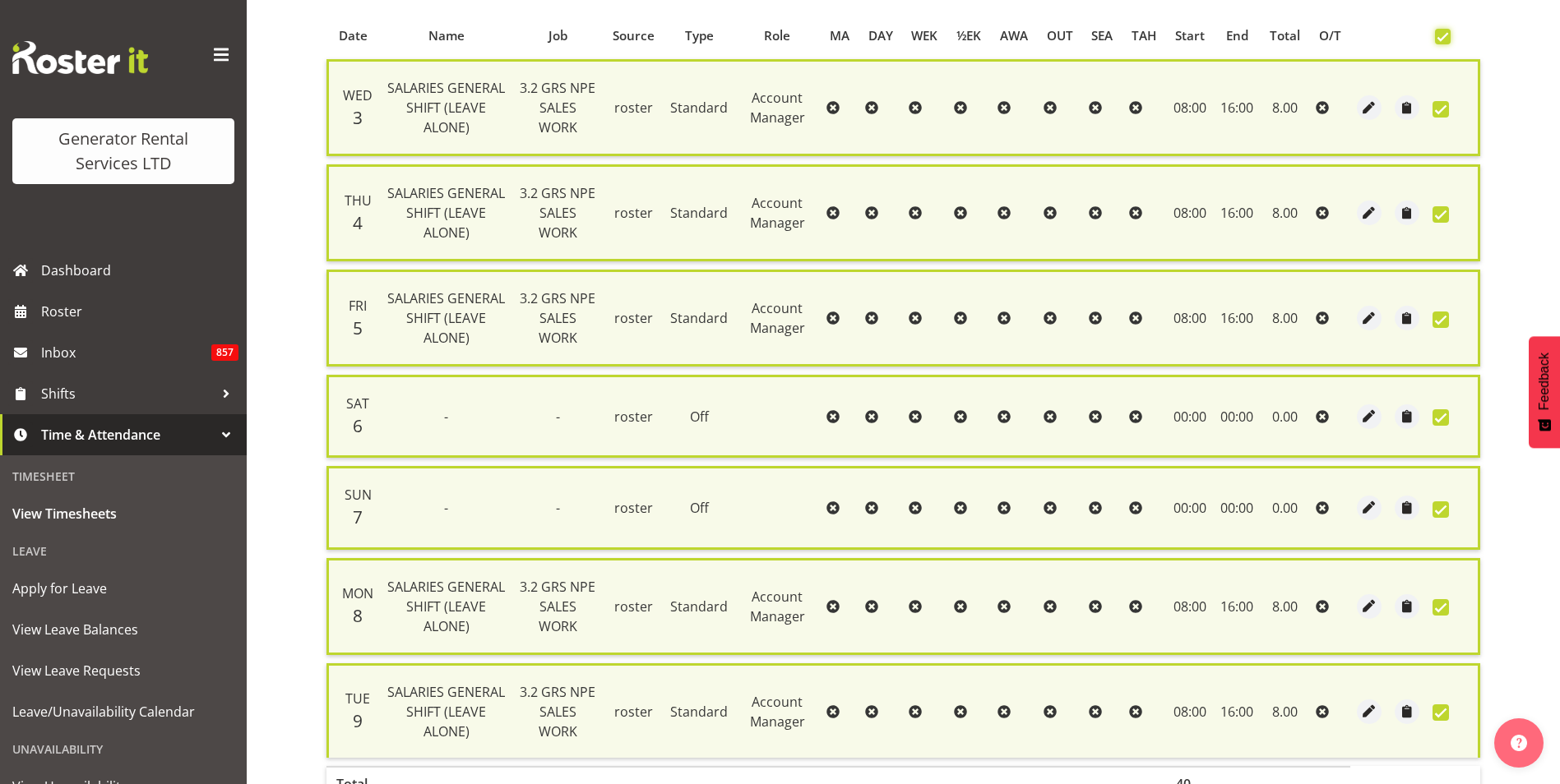
scroll to position [457, 0]
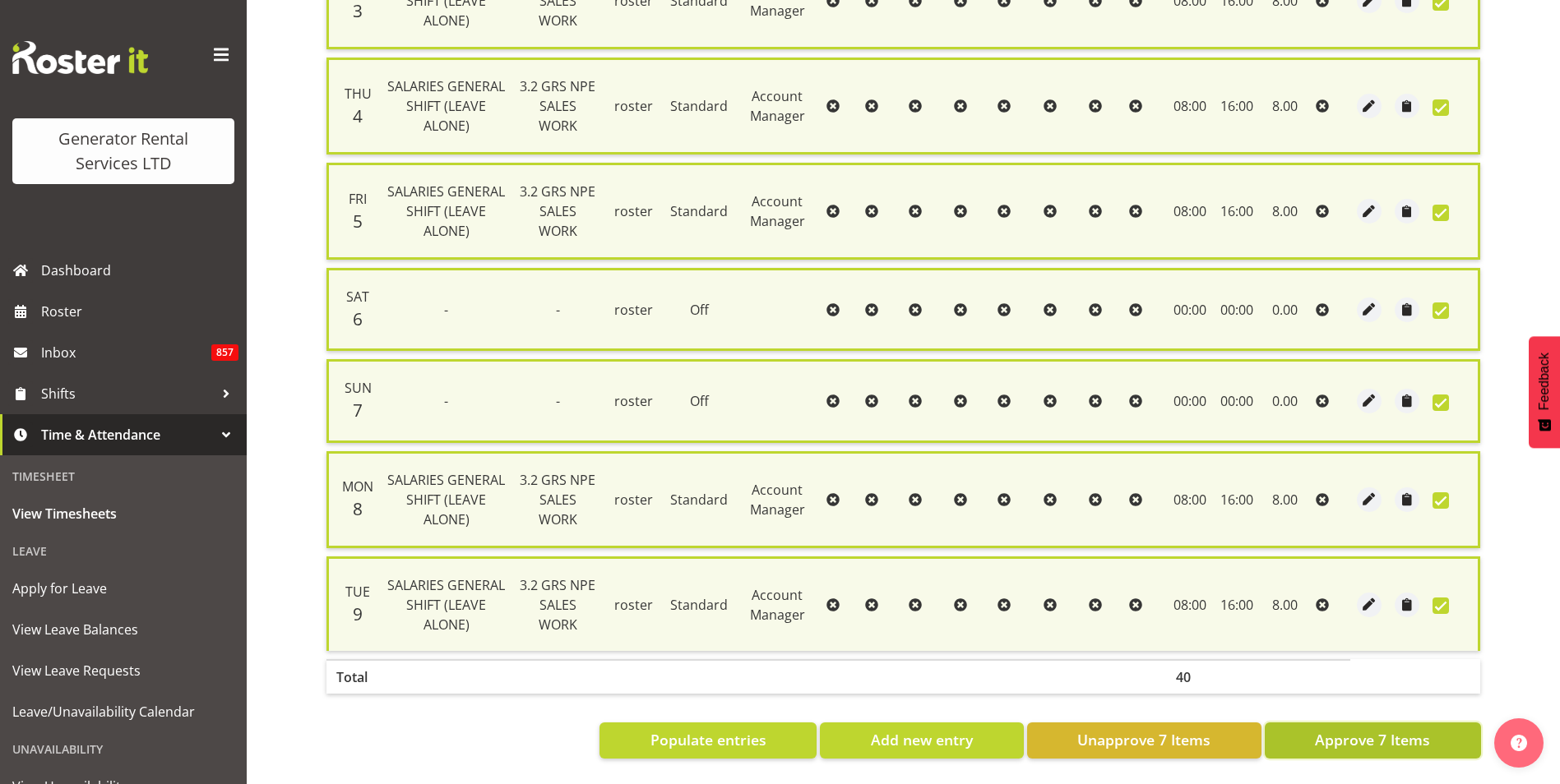
click at [1400, 730] on span "Approve 7 Items" at bounding box center [1373, 740] width 116 height 21
checkbox input "false"
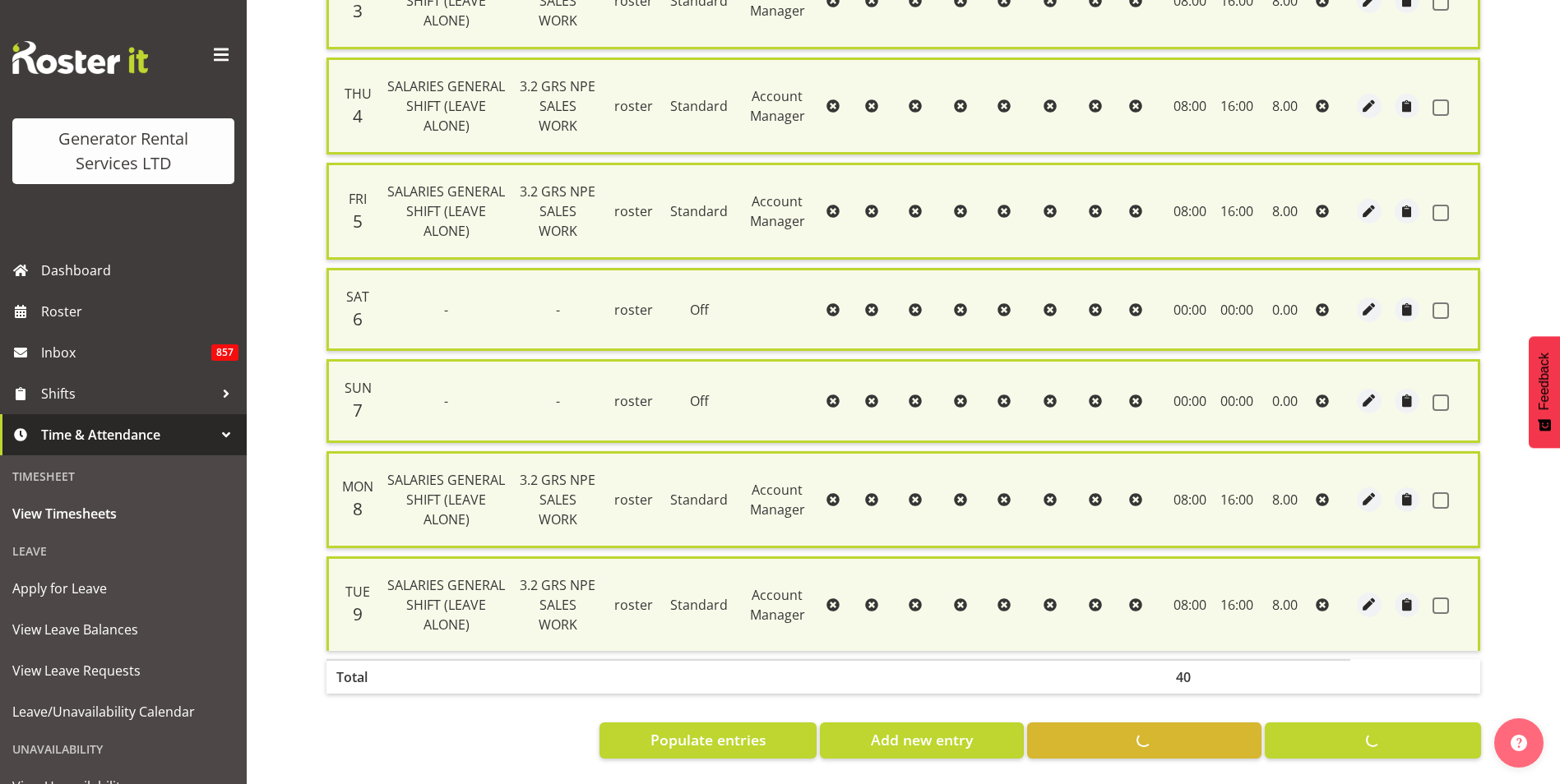
checkbox input "false"
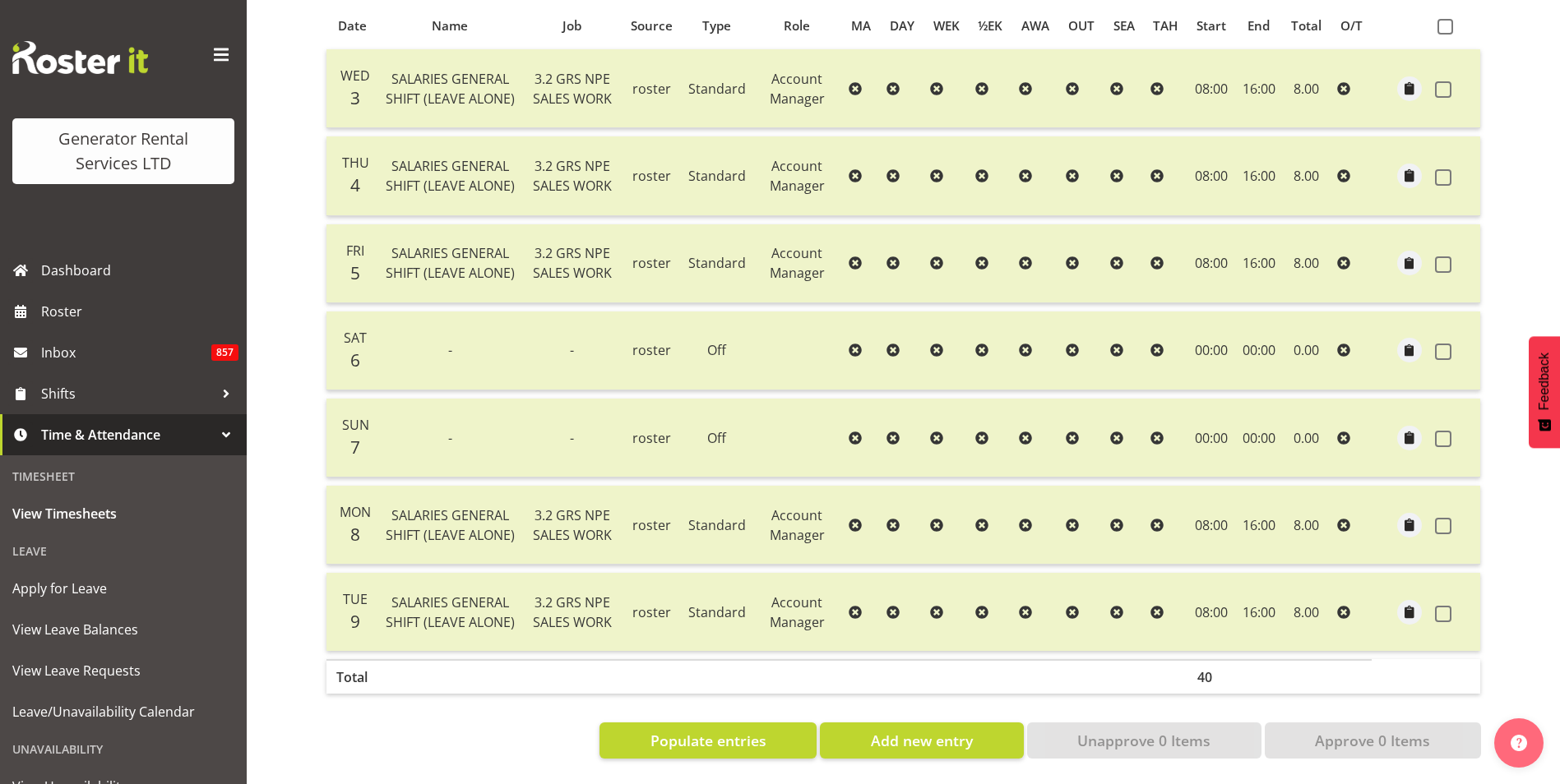
scroll to position [0, 0]
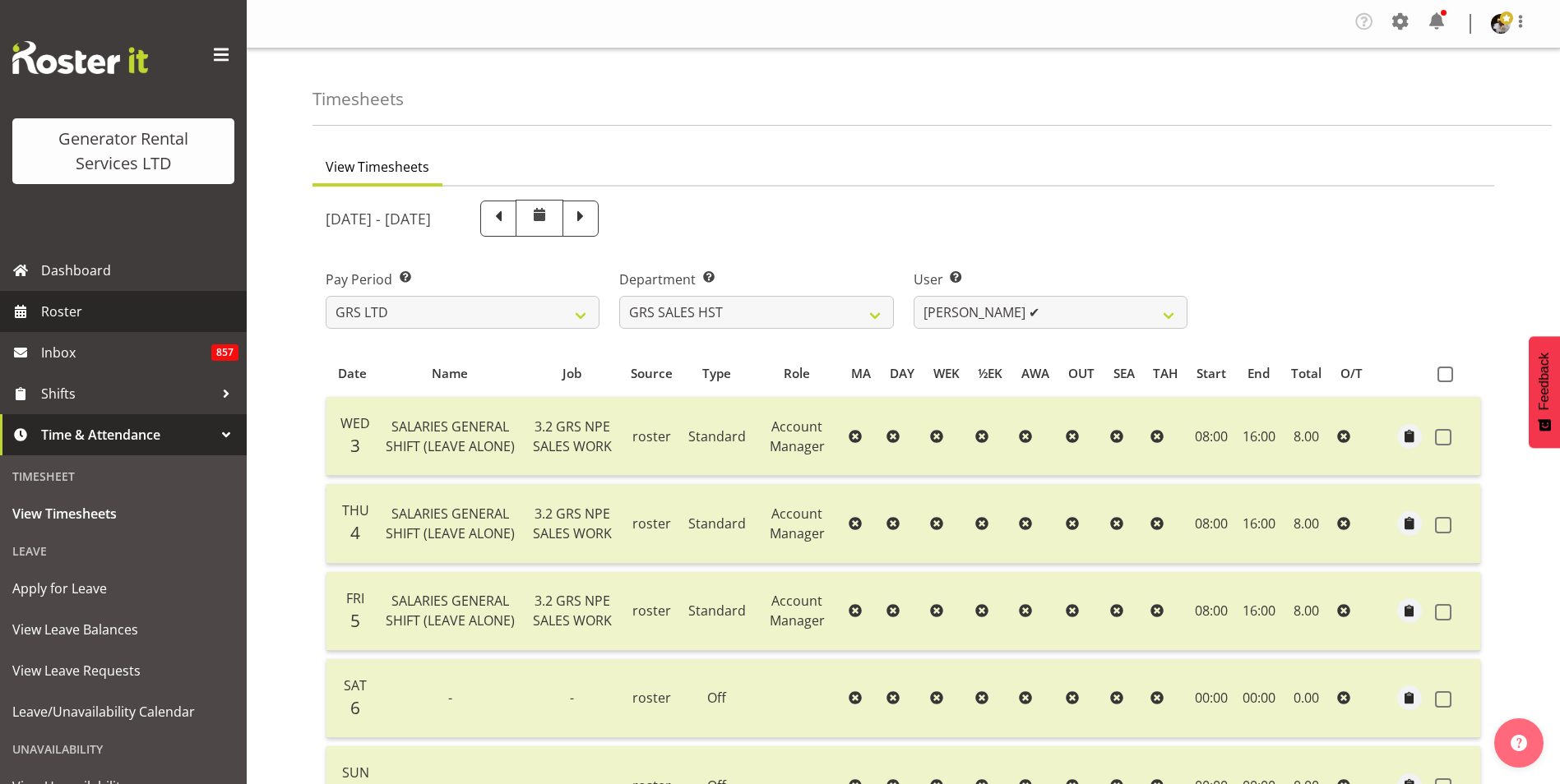
click at [105, 327] on link "Roster" at bounding box center [123, 311] width 246 height 41
